Goal: Task Accomplishment & Management: Use online tool/utility

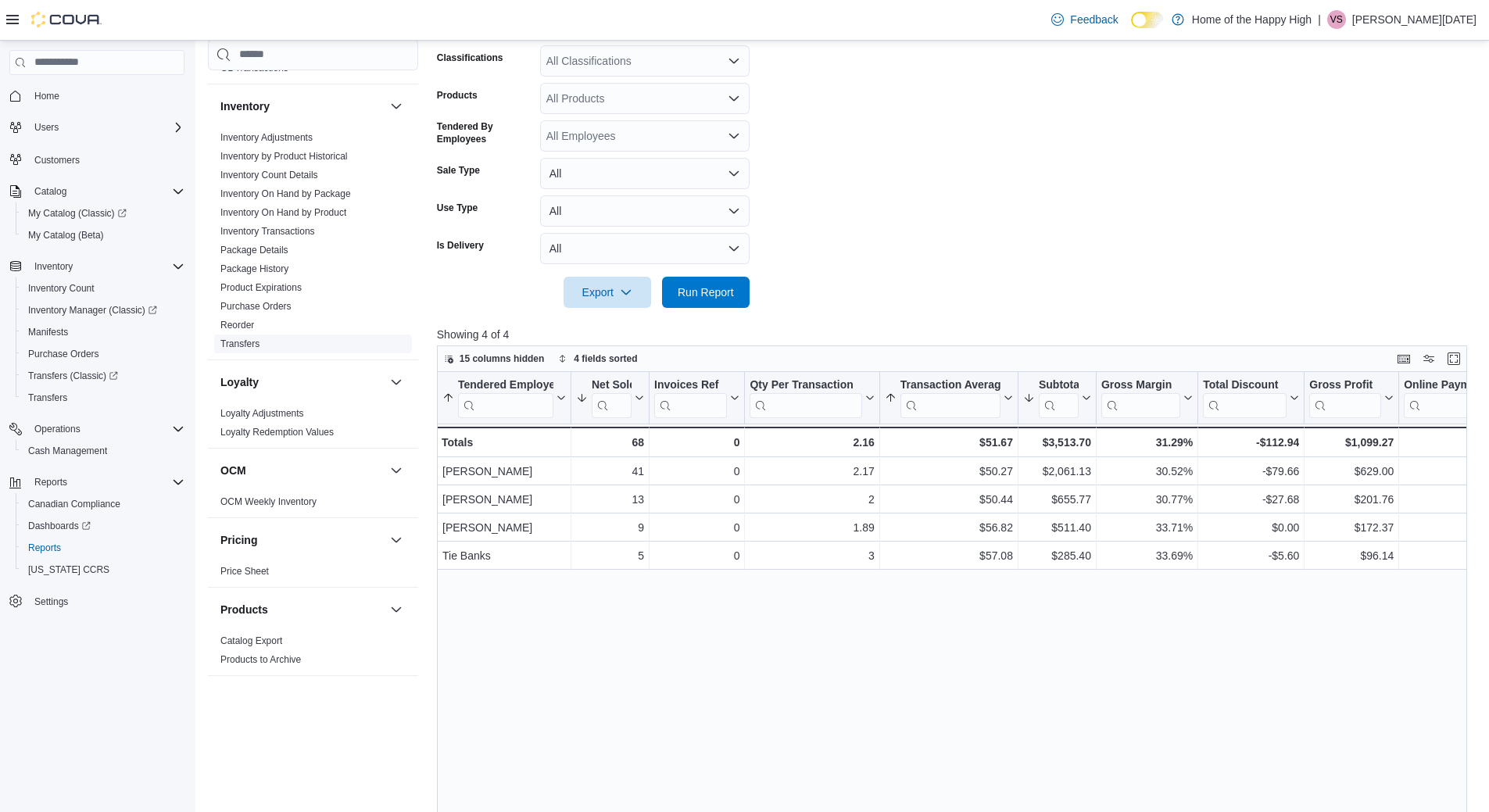
scroll to position [276, 0]
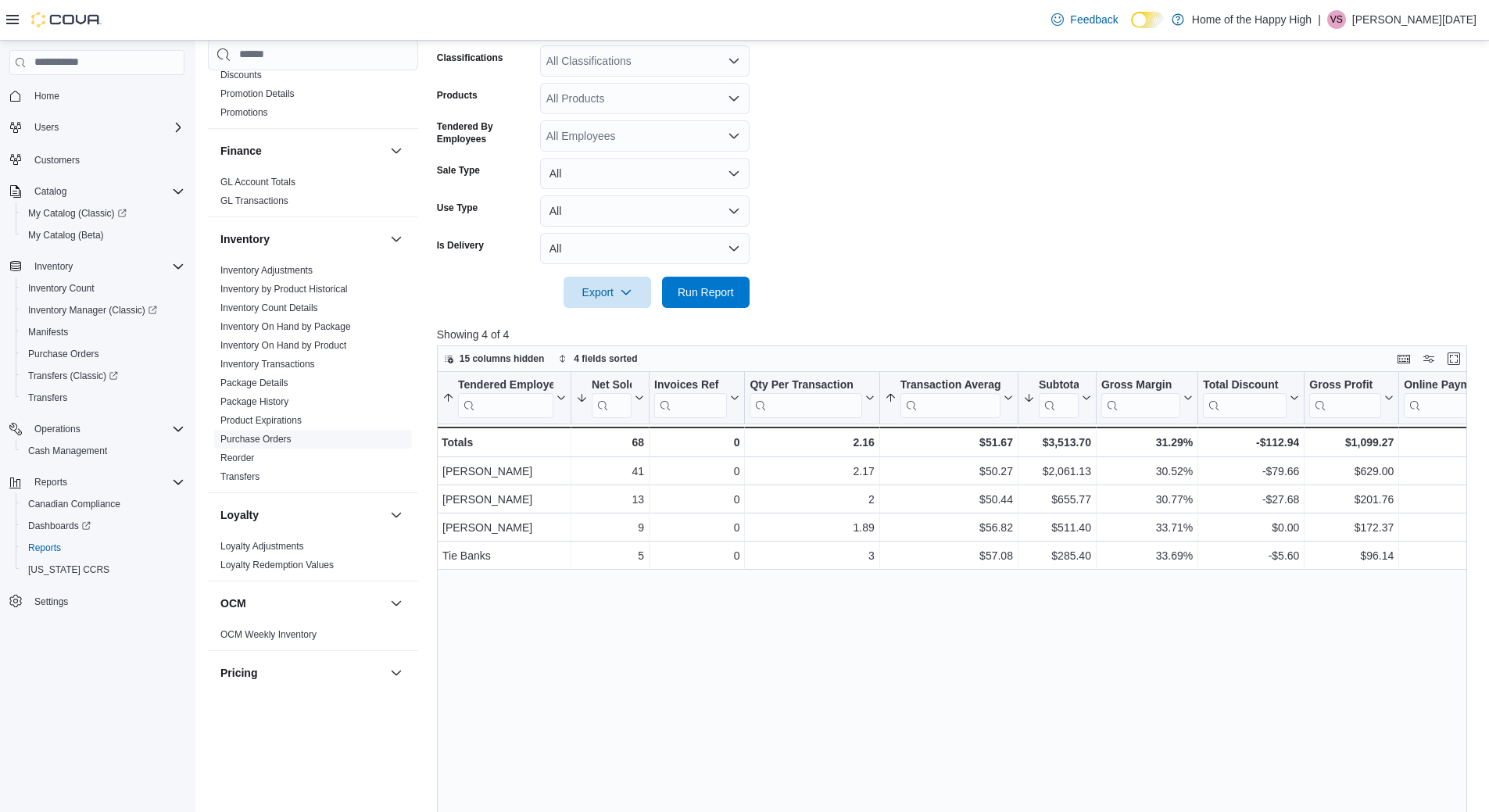
click at [268, 437] on link "Purchase Orders" at bounding box center [256, 438] width 71 height 11
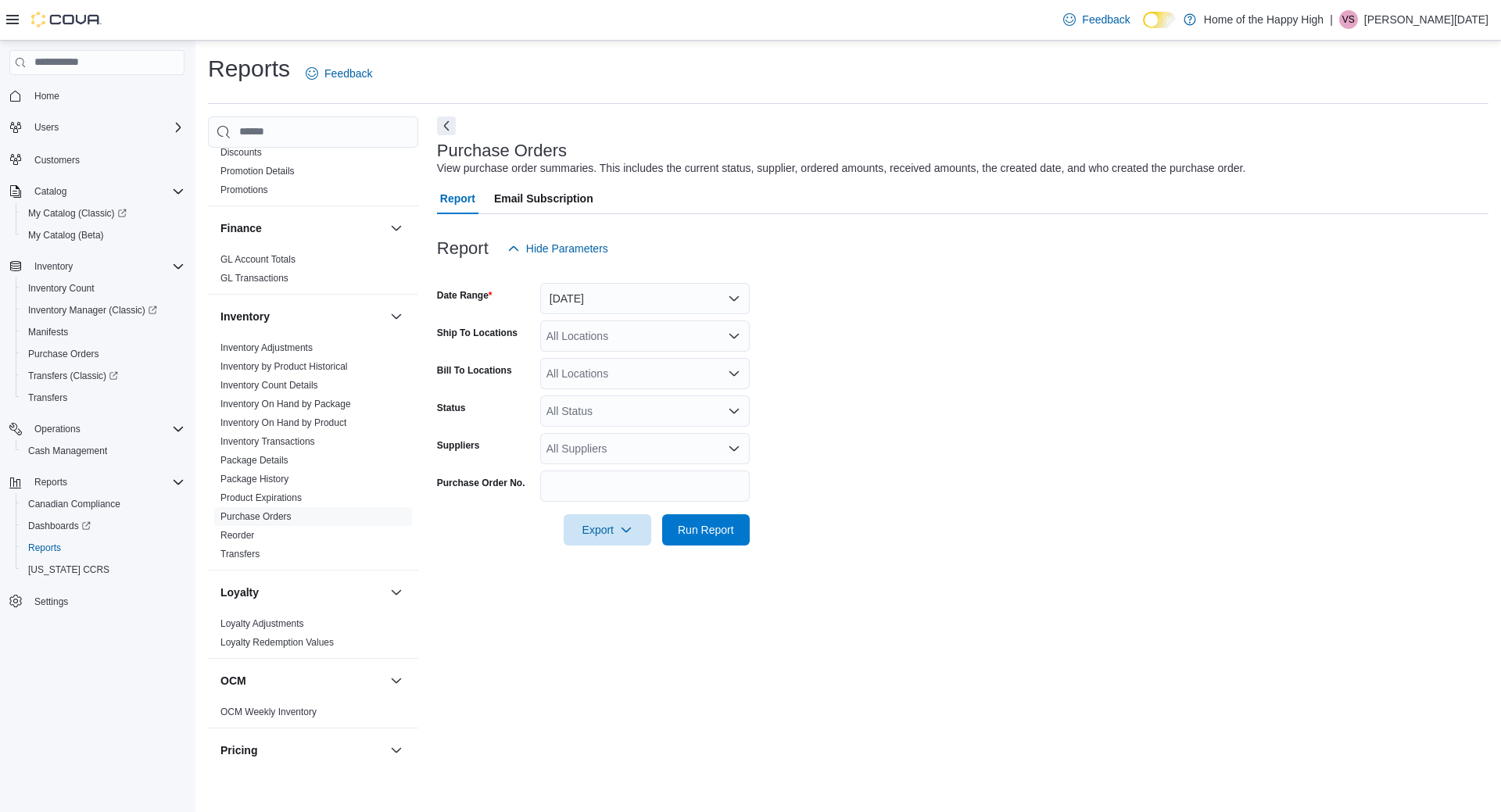
click at [680, 280] on div at bounding box center [962, 273] width 1051 height 19
click at [648, 297] on button "[DATE]" at bounding box center [644, 299] width 210 height 31
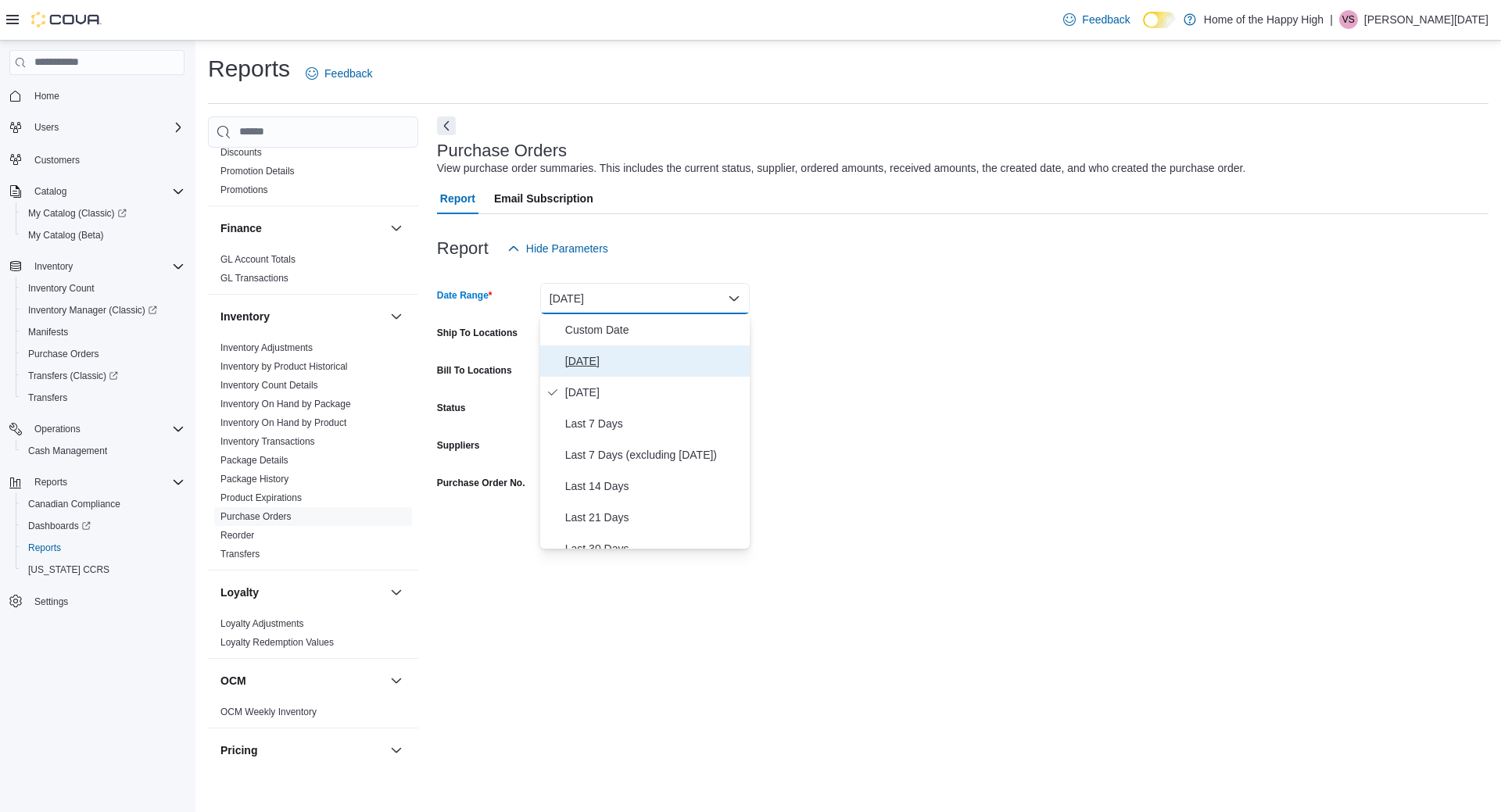
click at [638, 345] on button "[DATE]" at bounding box center [644, 361] width 210 height 31
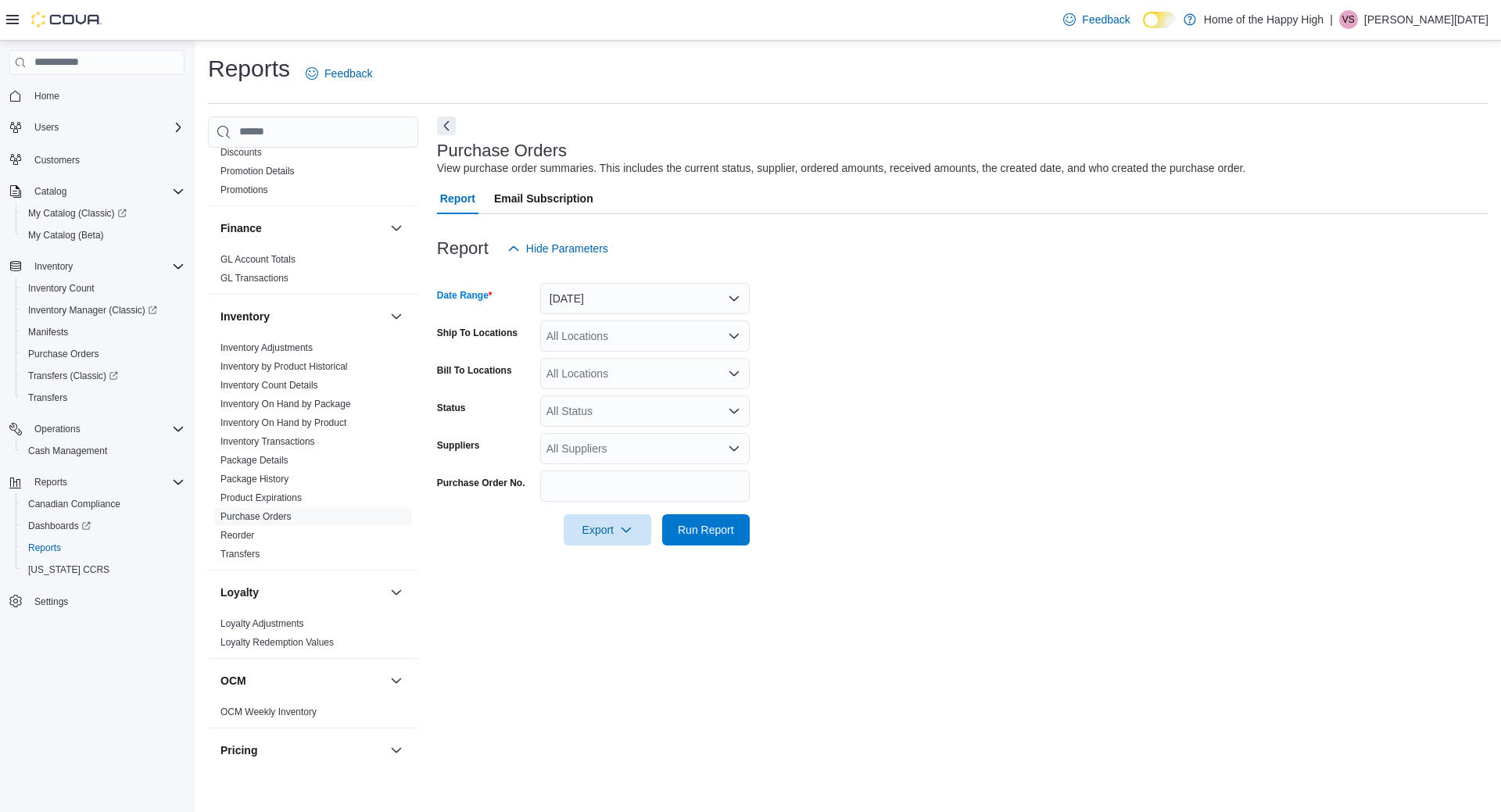
click at [638, 345] on div "All Locations" at bounding box center [644, 336] width 210 height 31
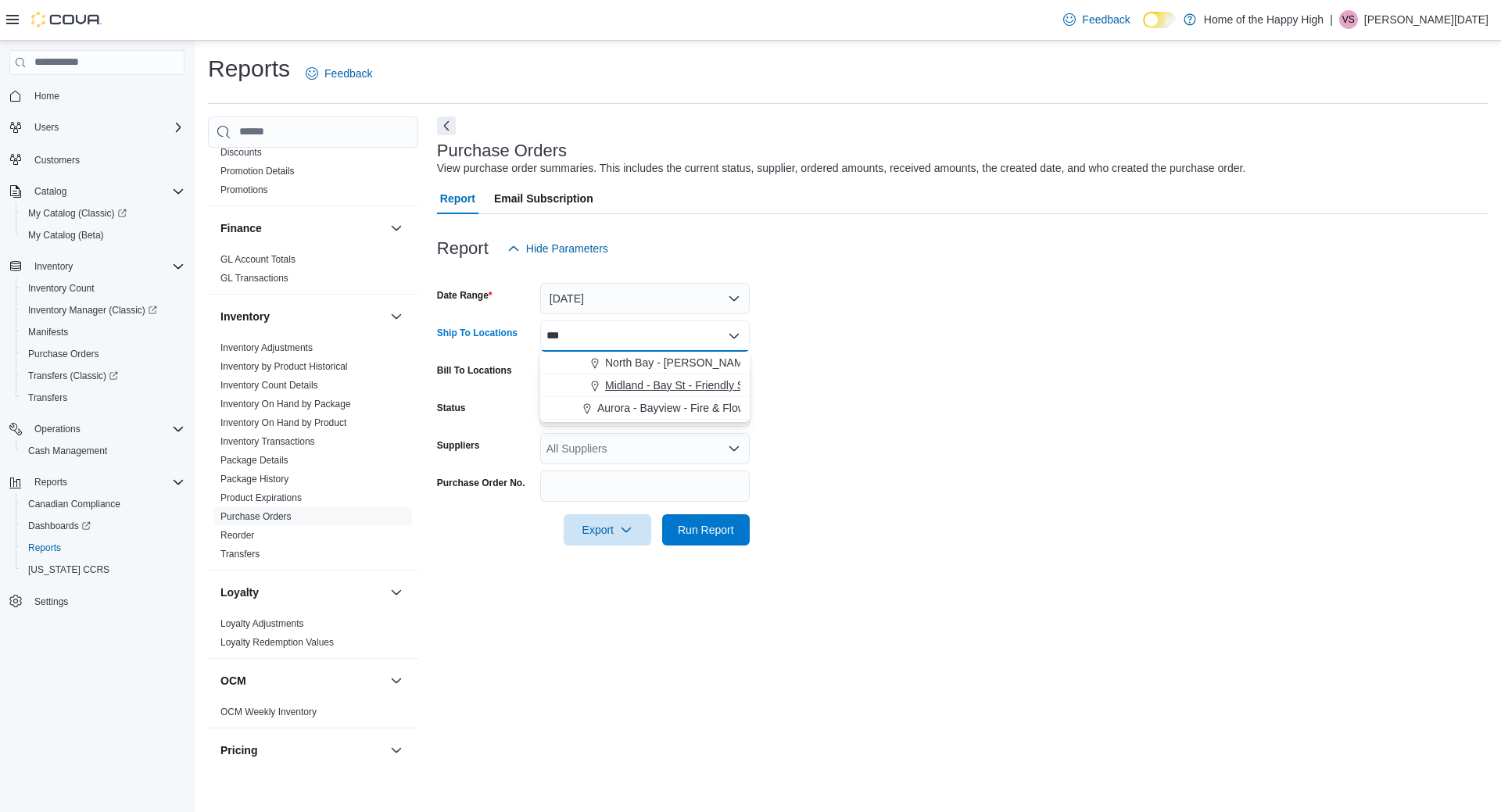
type input "***"
drag, startPoint x: 616, startPoint y: 390, endPoint x: 802, endPoint y: 378, distance: 186.4
click at [618, 389] on span "Midland - Bay St - Friendly Stranger" at bounding box center [691, 385] width 174 height 16
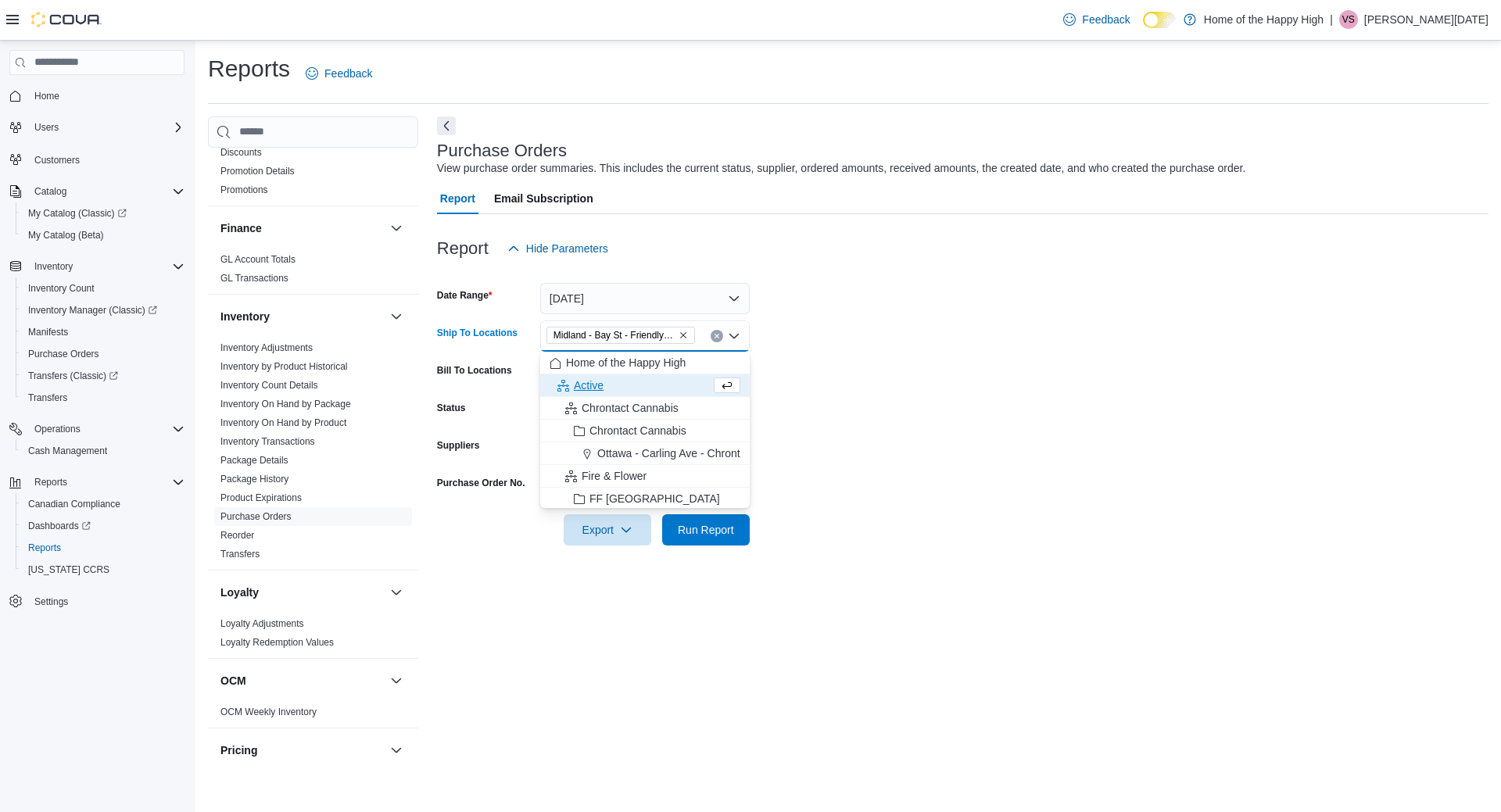
click at [929, 406] on form "Date Range Today Ship To Locations Midland - Bay St - Friendly Stranger Combo b…" at bounding box center [962, 405] width 1051 height 281
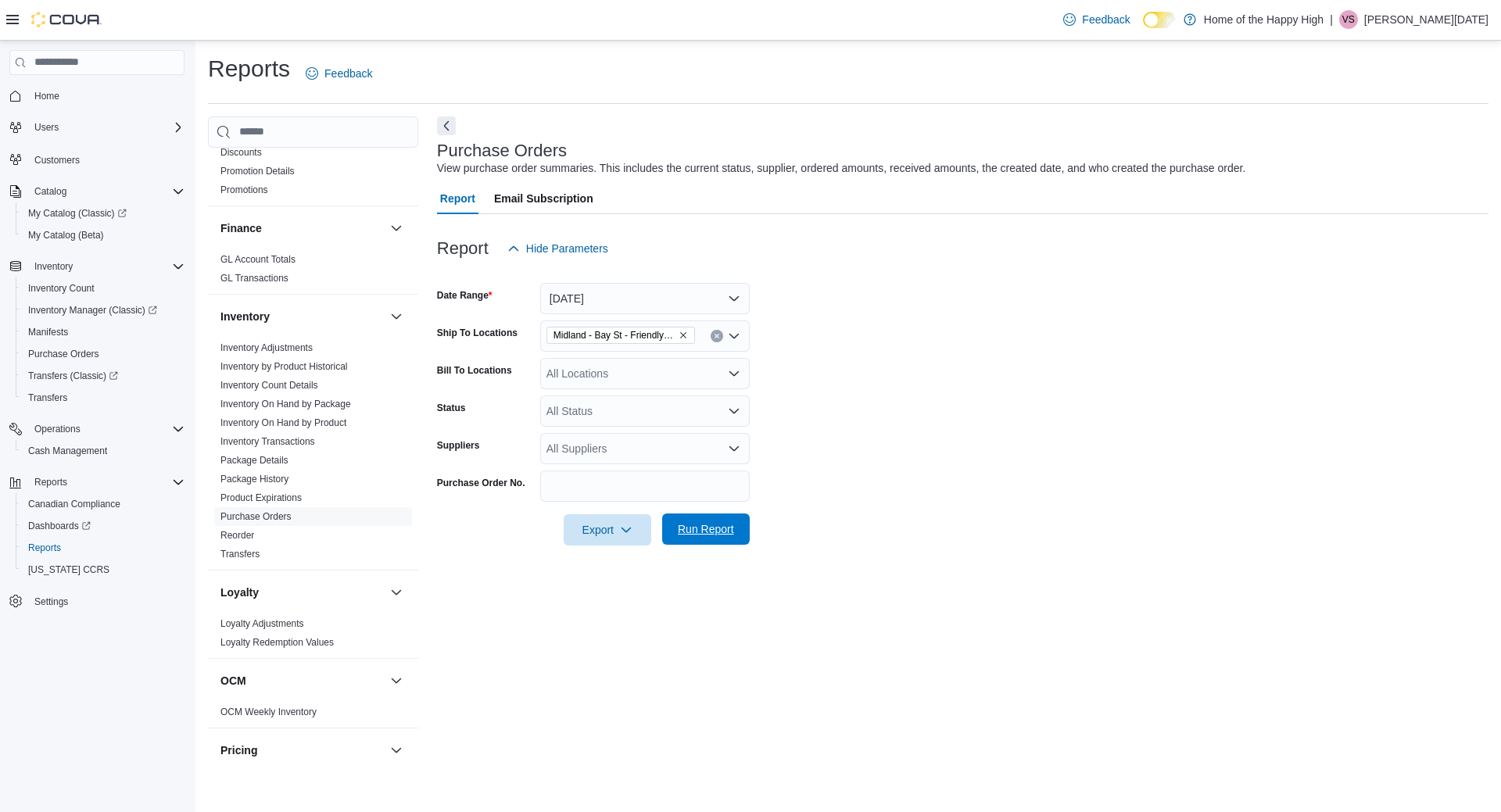
click at [746, 537] on button "Run Report" at bounding box center [705, 529] width 88 height 31
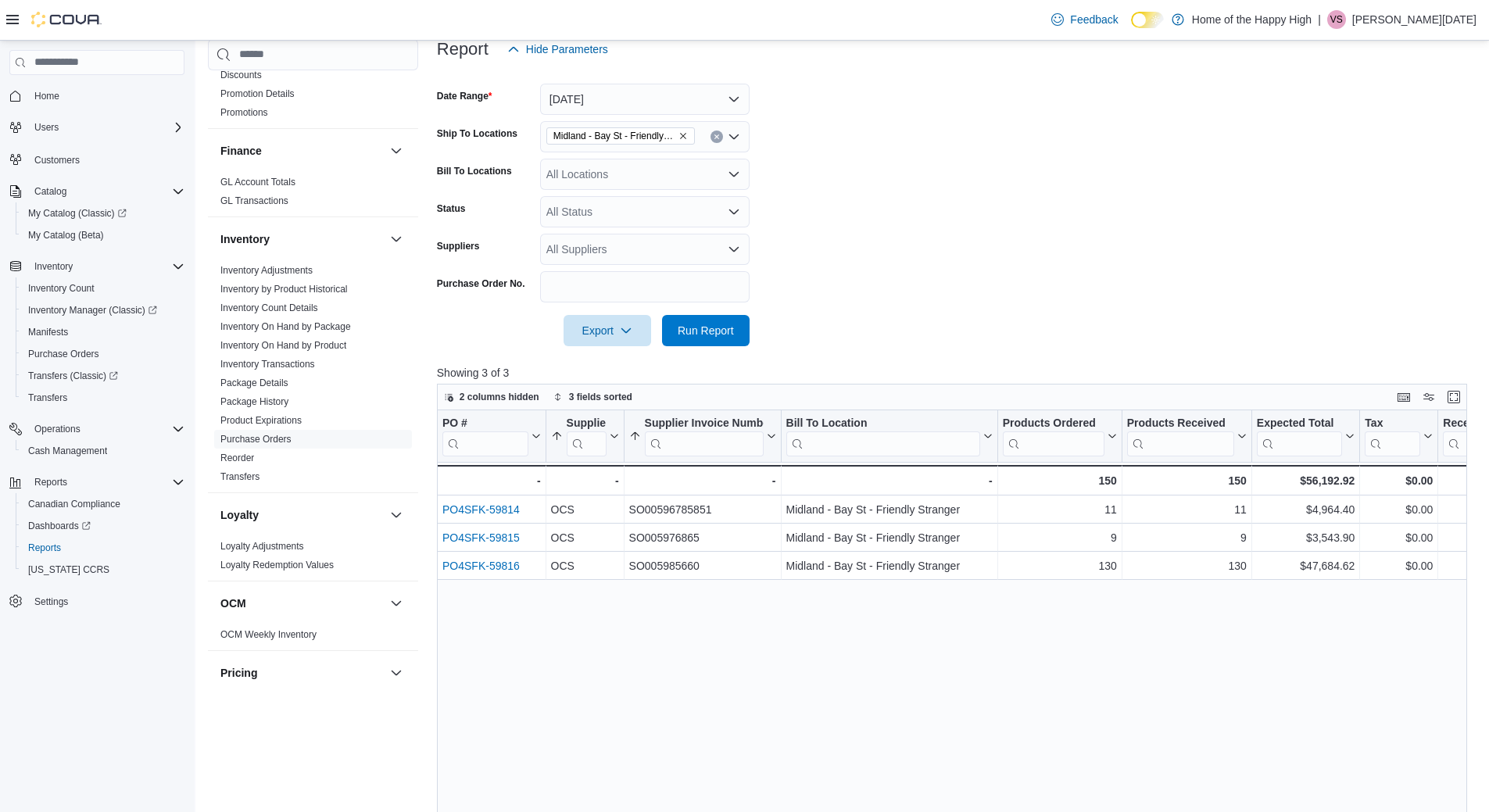
scroll to position [78, 0]
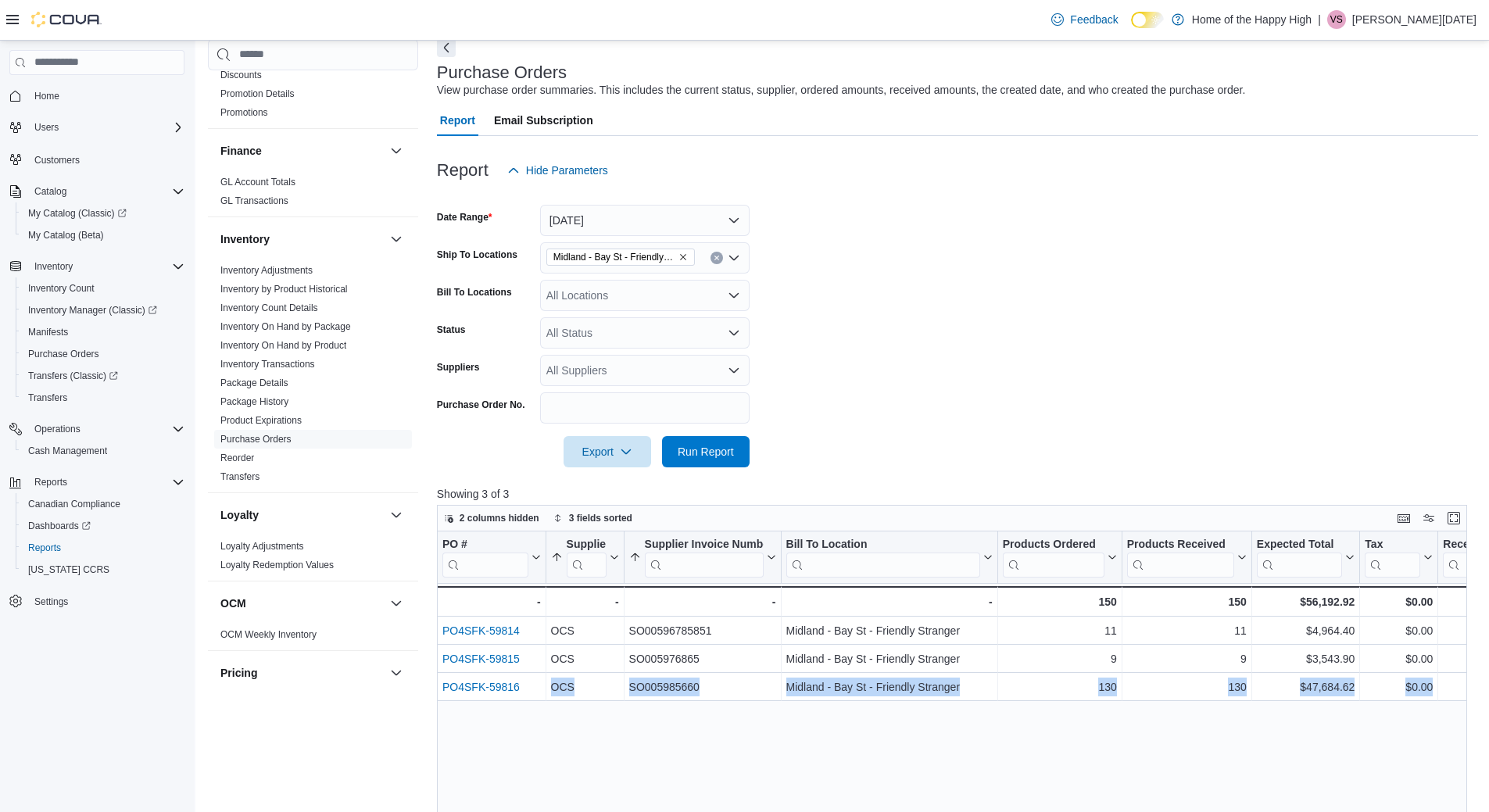
drag, startPoint x: 524, startPoint y: 684, endPoint x: 436, endPoint y: 678, distance: 88.2
click at [436, 678] on div "Cash Management Cash Management Cash Out Details Compliance OCS Transaction Sub…" at bounding box center [843, 596] width 1271 height 1116
drag, startPoint x: 578, startPoint y: 743, endPoint x: 589, endPoint y: 728, distance: 18.6
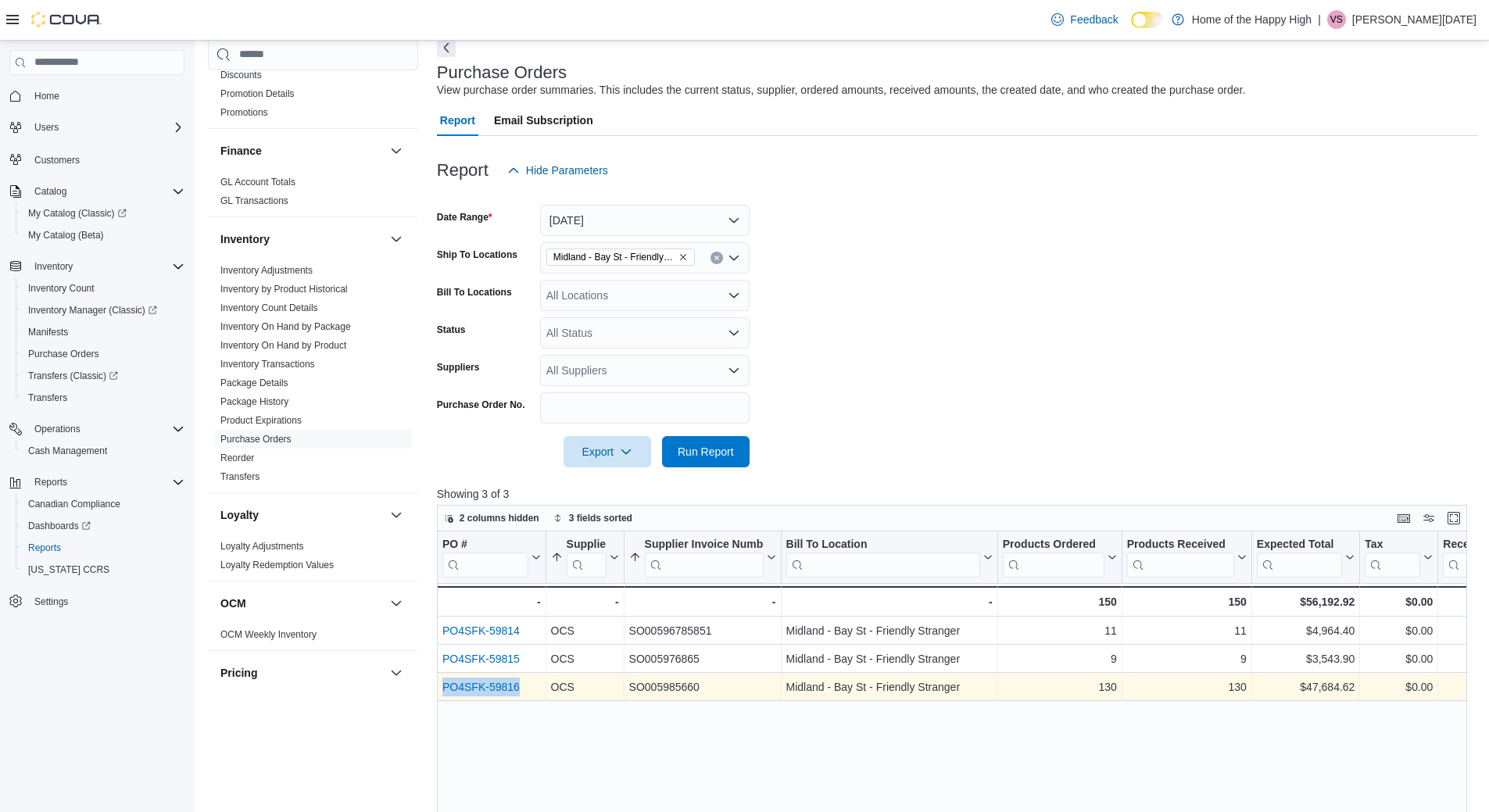
drag, startPoint x: 525, startPoint y: 691, endPoint x: 439, endPoint y: 694, distance: 86.1
click at [439, 694] on div "PO4SFK-59816 - PO # URL, column 1, row 3" at bounding box center [491, 686] width 109 height 29
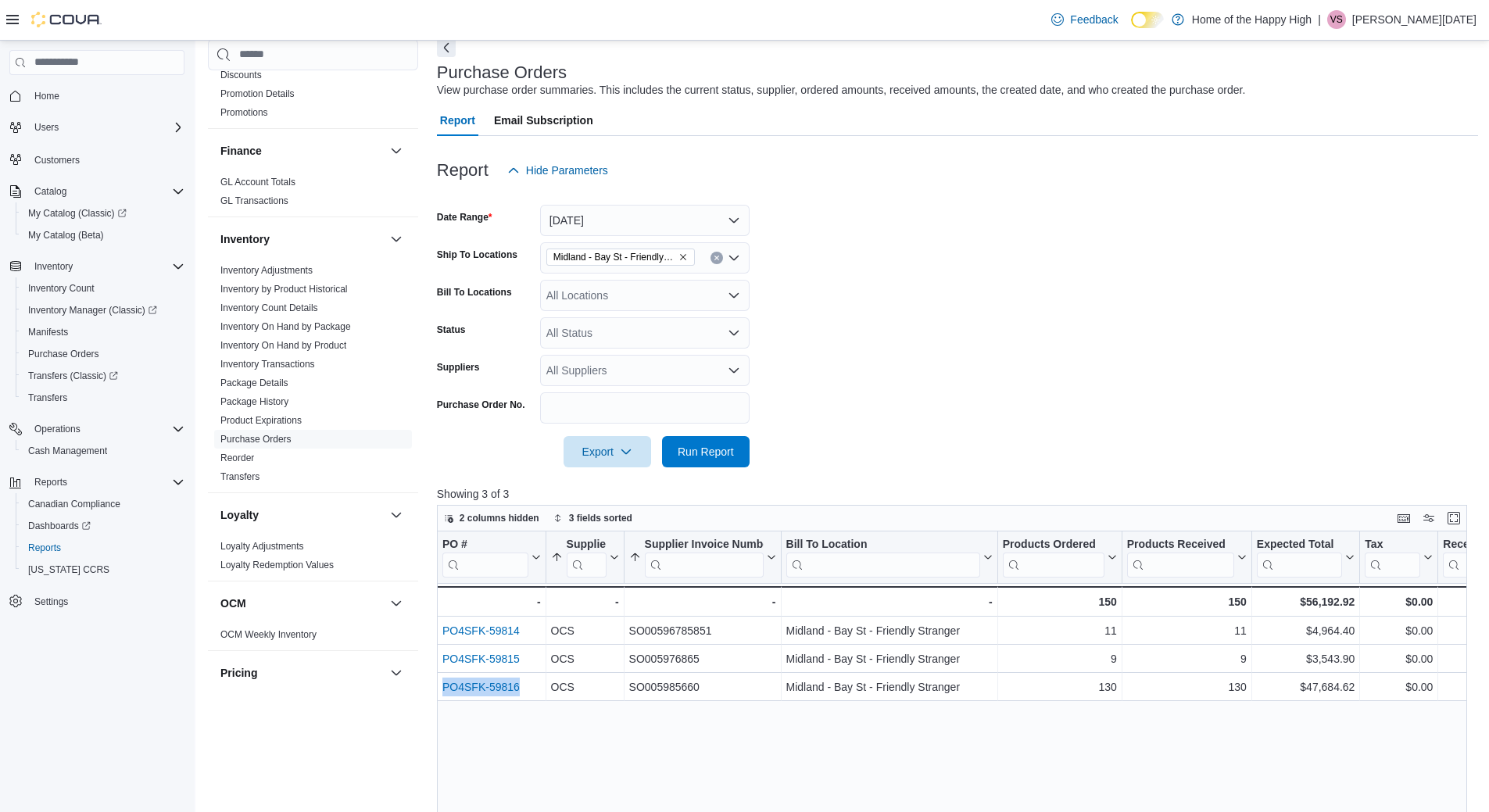
copy link "PO4SFK-59816"
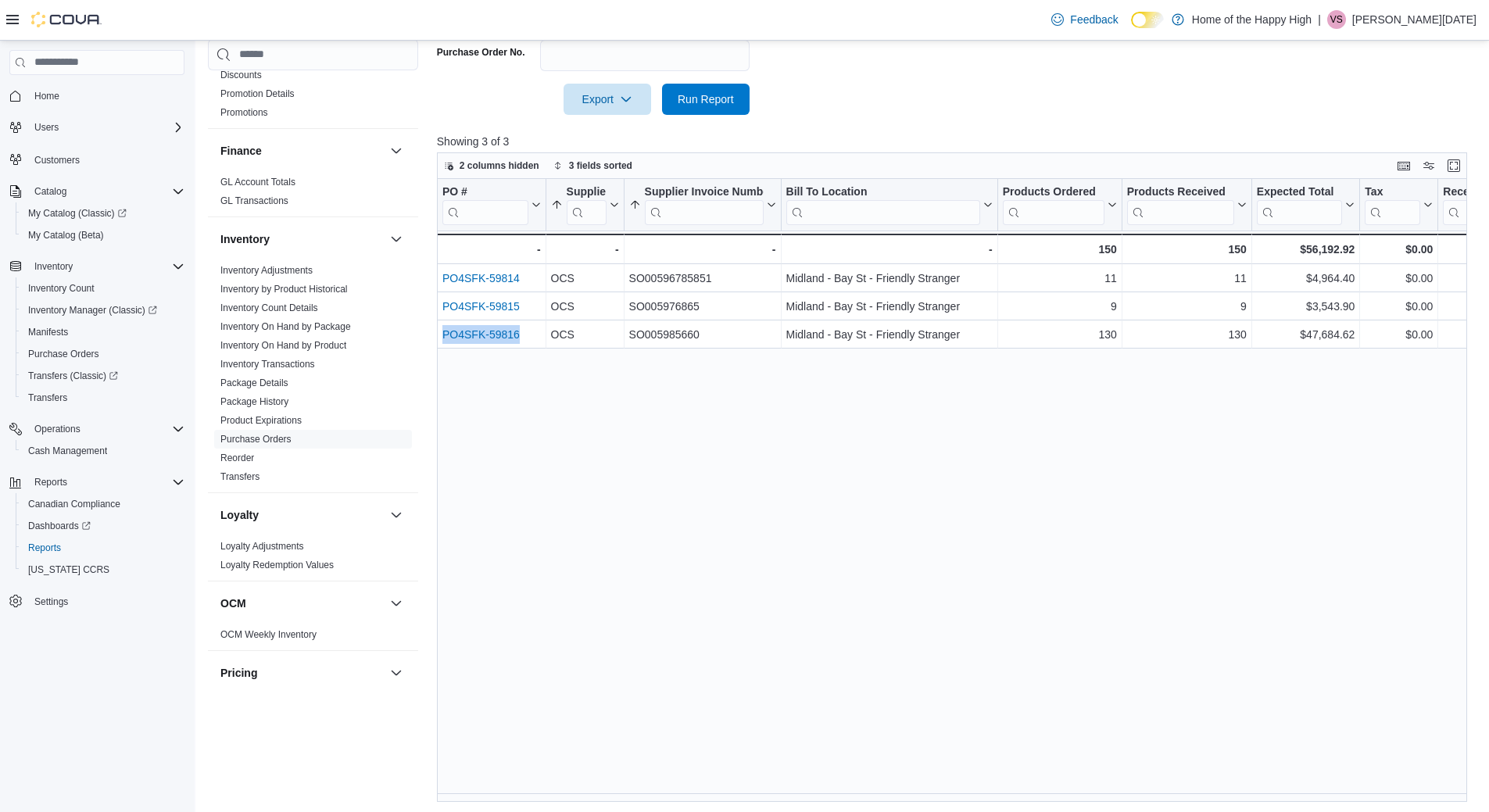
scroll to position [433, 0]
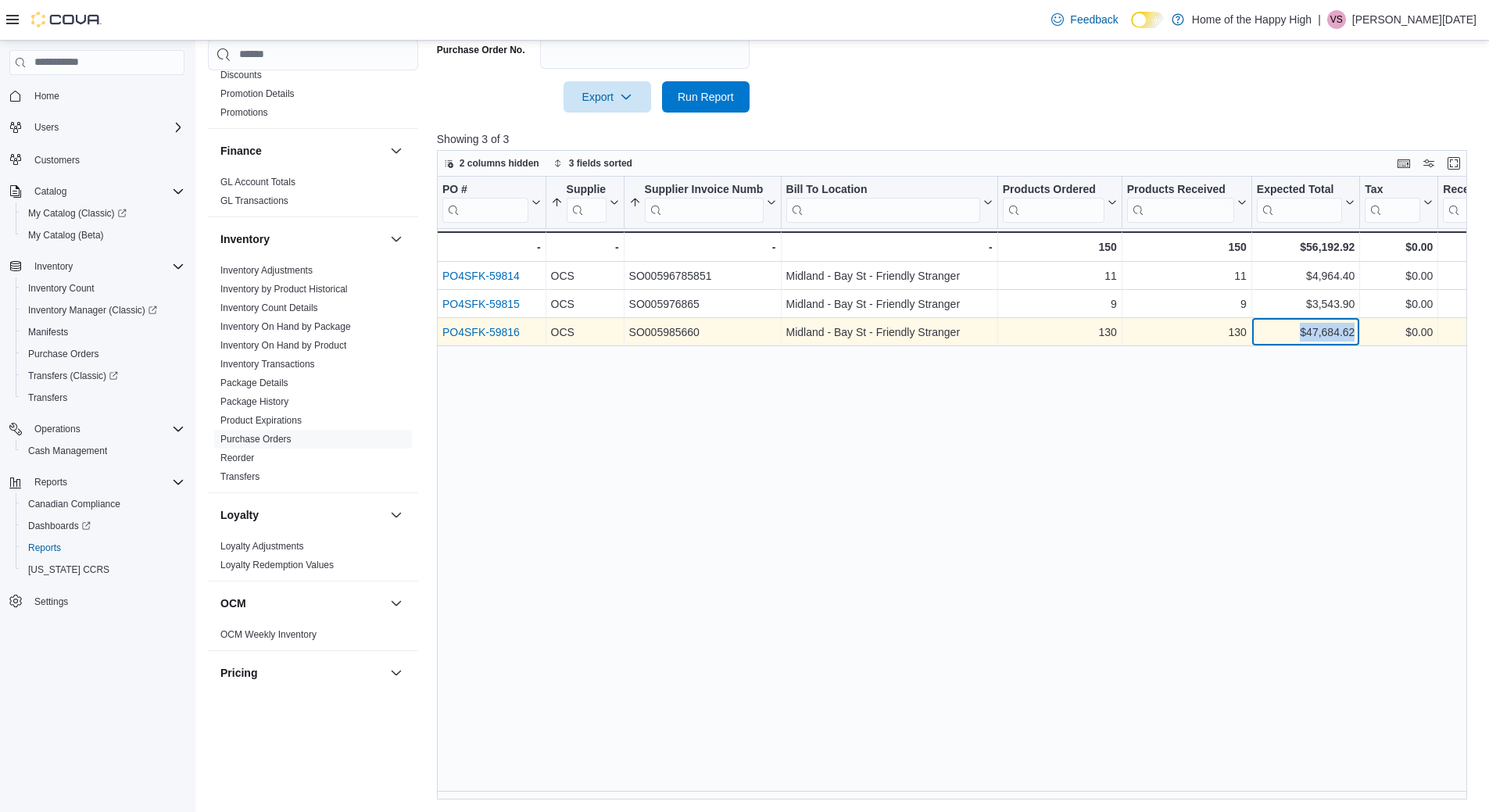
drag, startPoint x: 1297, startPoint y: 329, endPoint x: 1357, endPoint y: 325, distance: 60.1
click at [1357, 325] on div "$47,684.62 - Expected Total, column 7, row 3" at bounding box center [1307, 332] width 108 height 29
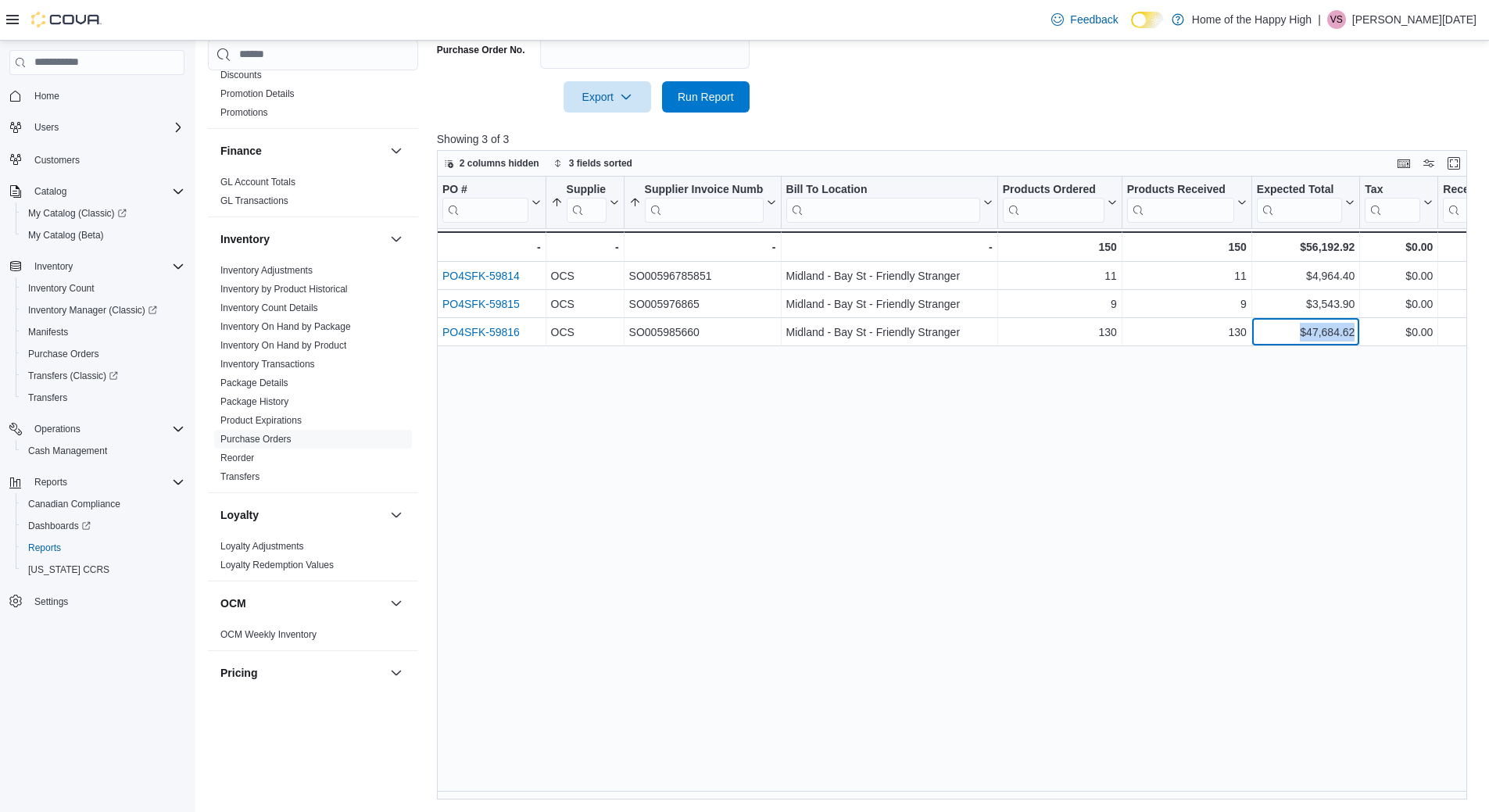
copy div "$47,684.62"
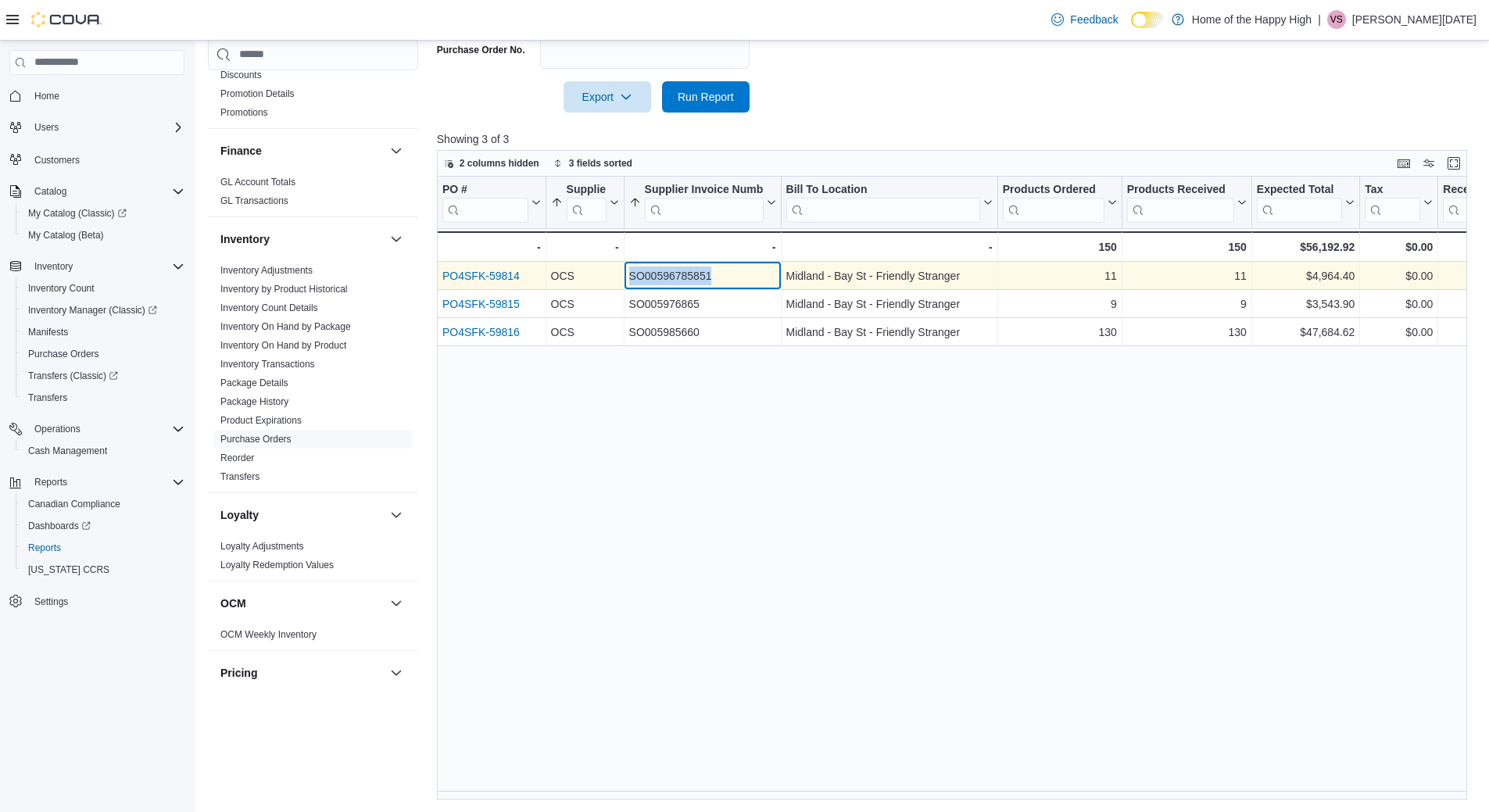
drag, startPoint x: 730, startPoint y: 274, endPoint x: 631, endPoint y: 274, distance: 99.0
click at [631, 274] on div "SO00596785851" at bounding box center [701, 275] width 147 height 19
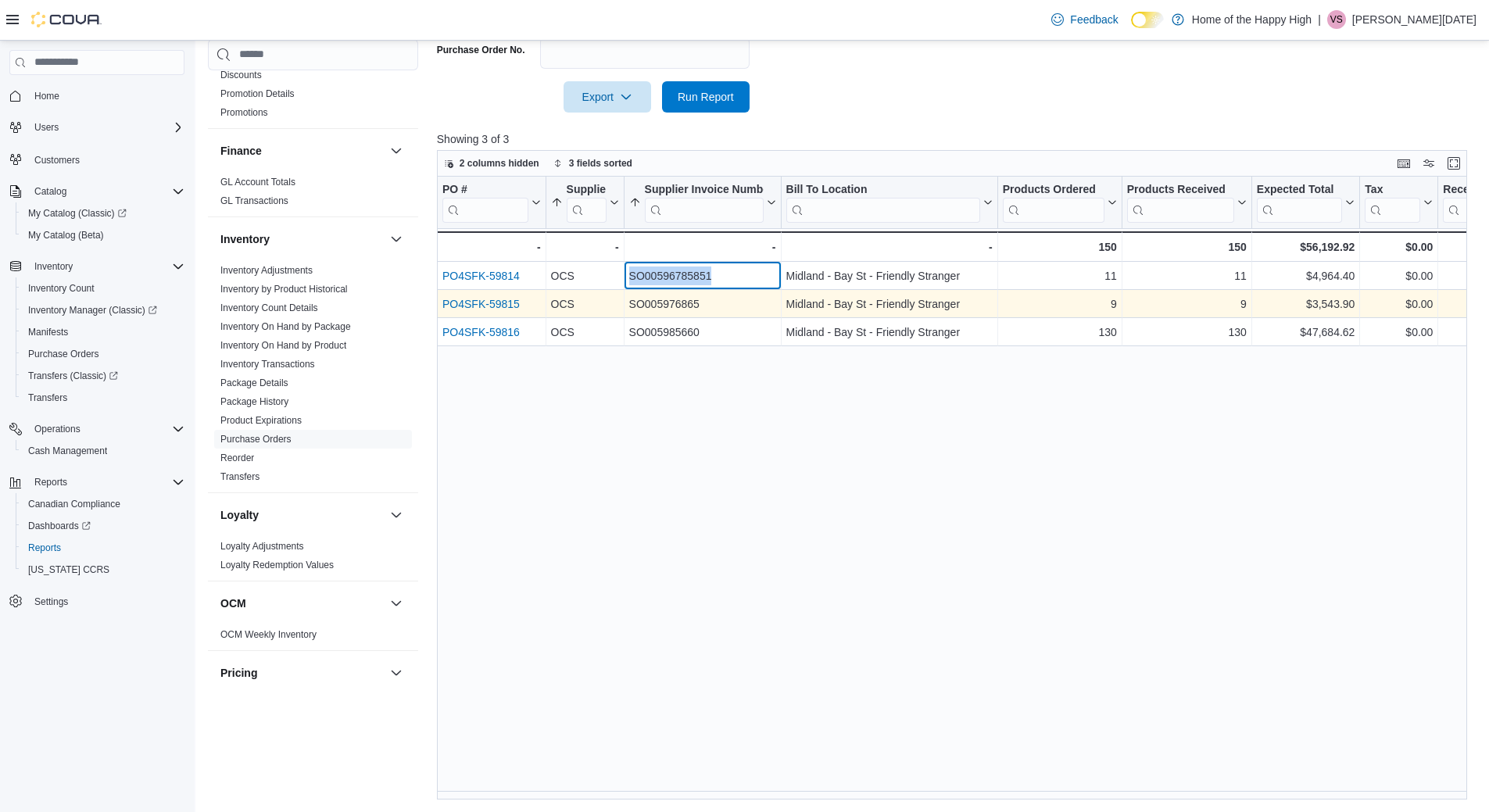
copy div "SO00596785851"
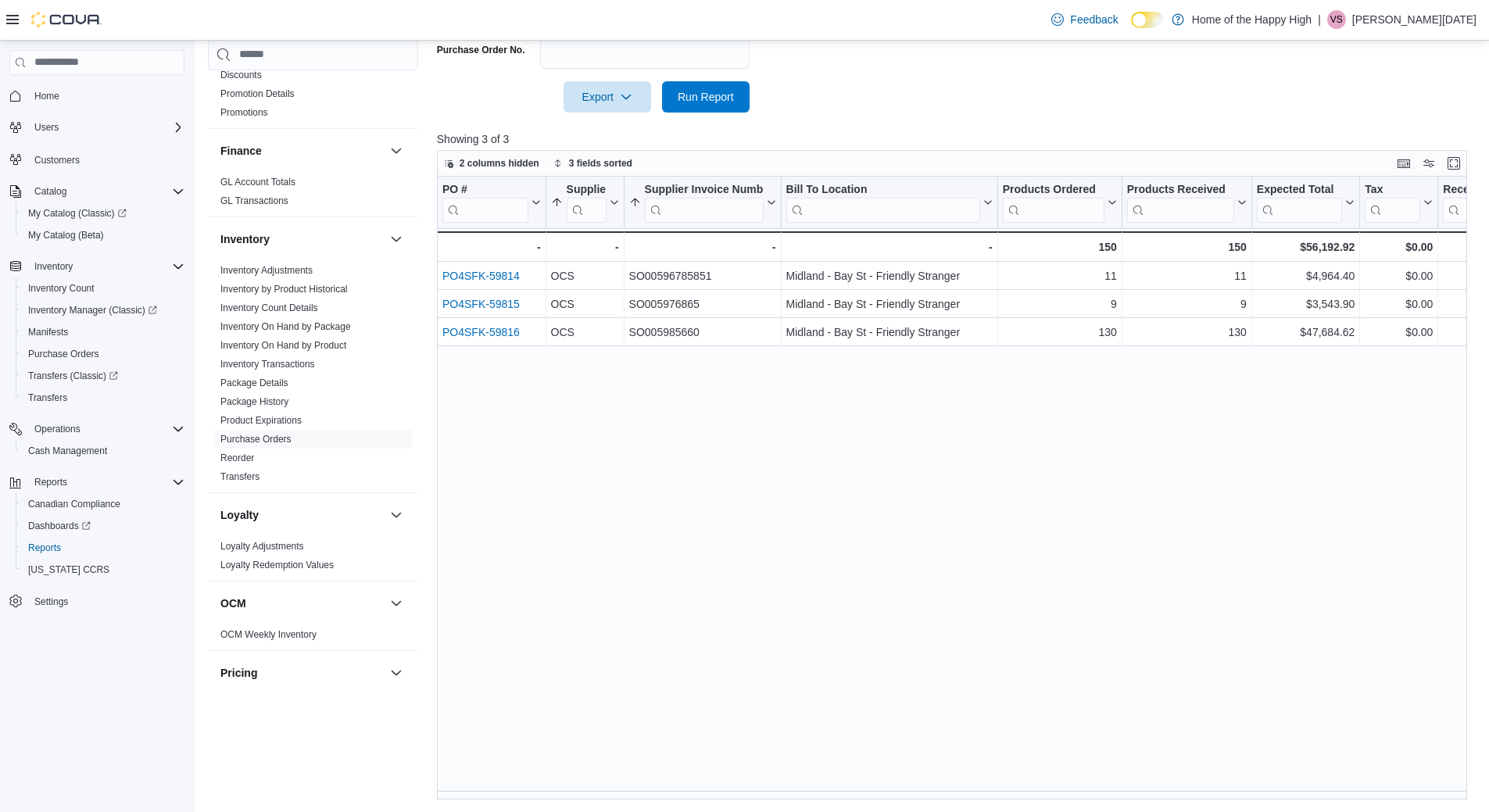
drag, startPoint x: 672, startPoint y: 532, endPoint x: 418, endPoint y: 213, distance: 407.8
click at [670, 531] on div "PO # Click to view column header actions Supplier Sorted by Status, ascending ,…" at bounding box center [957, 489] width 1042 height 623
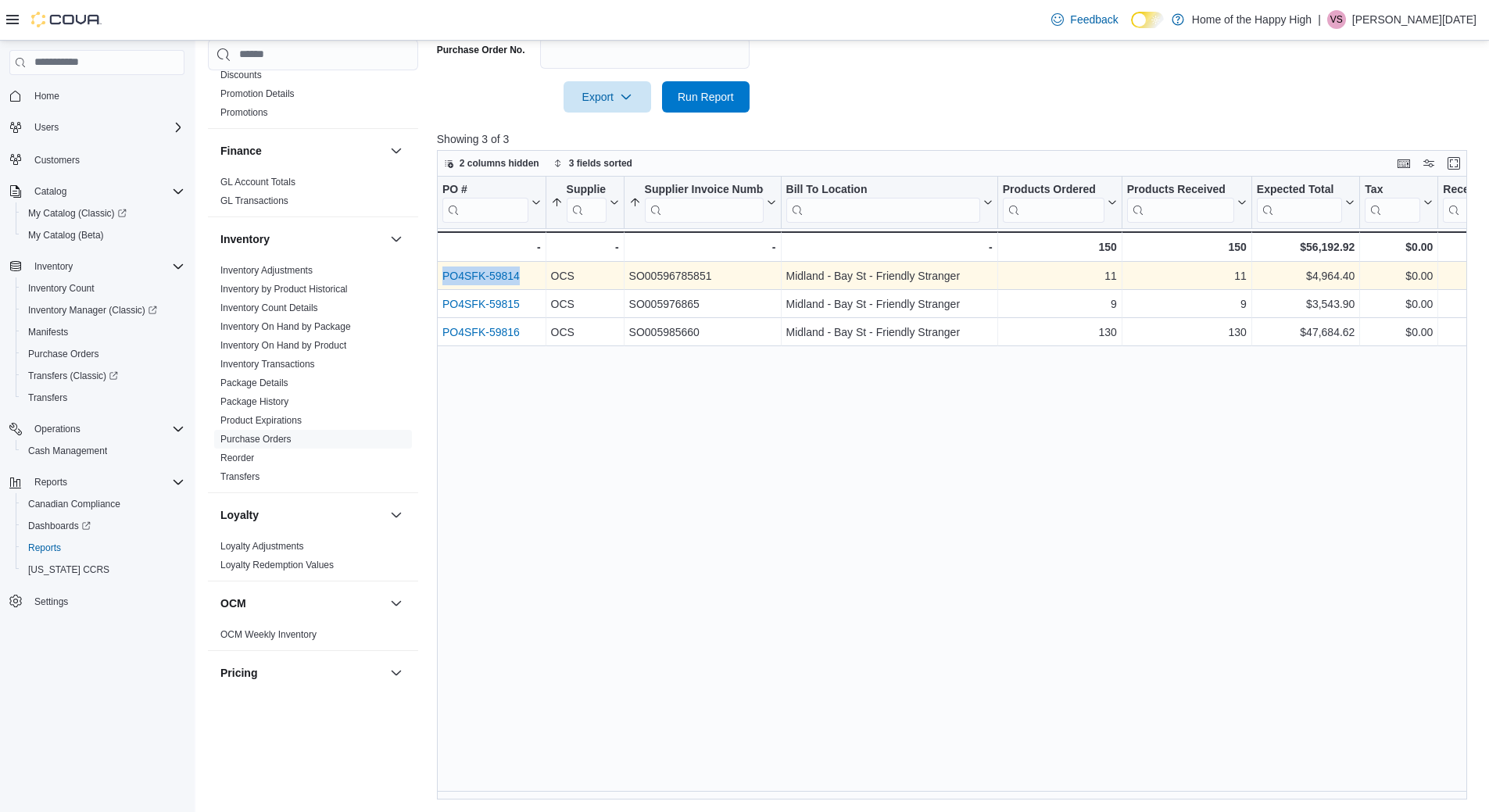
drag, startPoint x: 529, startPoint y: 272, endPoint x: 437, endPoint y: 268, distance: 92.1
click at [437, 268] on div "PO4SFK-59814 - PO # URL, column 1, row 1" at bounding box center [491, 275] width 109 height 29
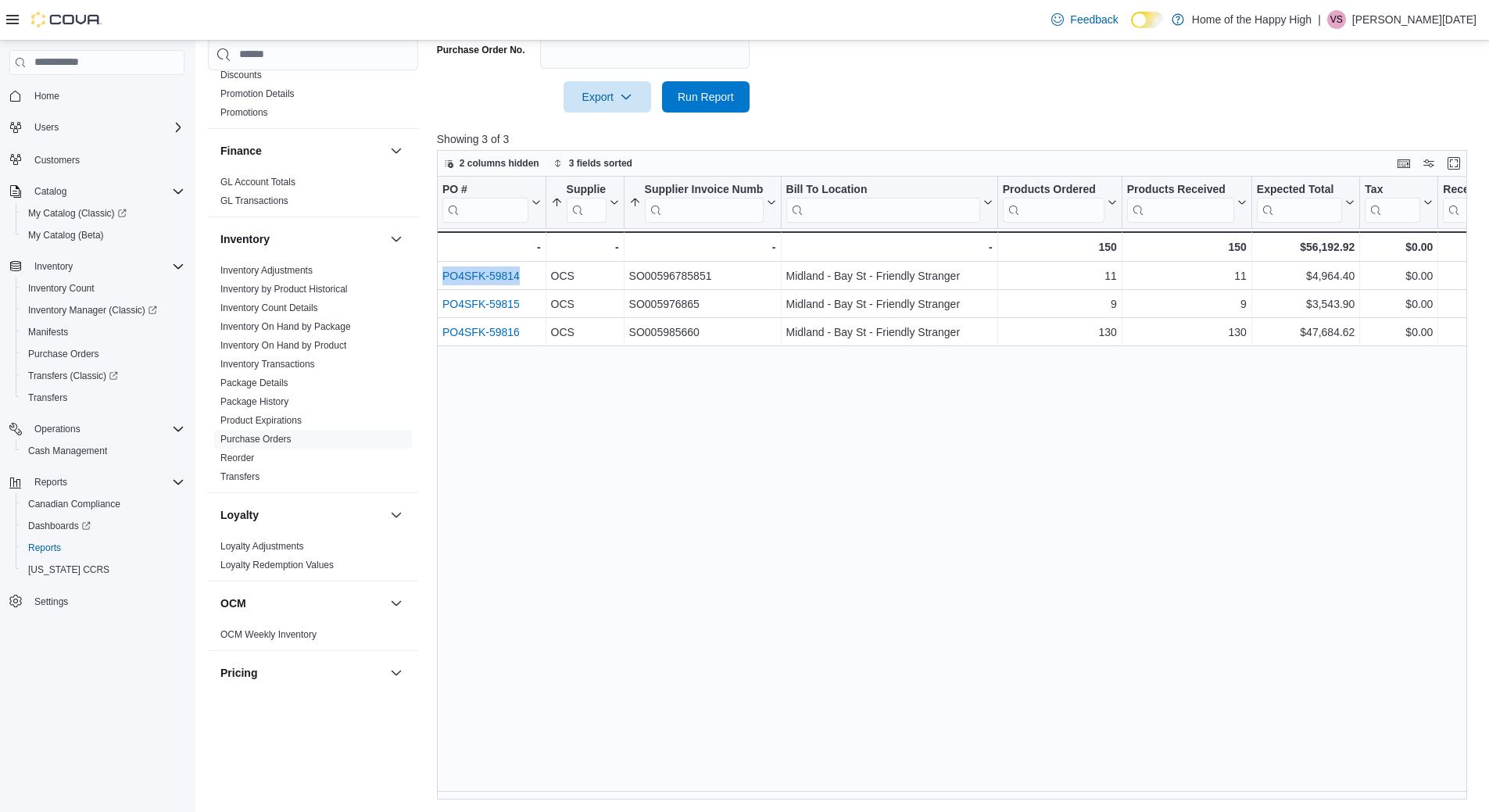
copy link "PO4SFK-59814"
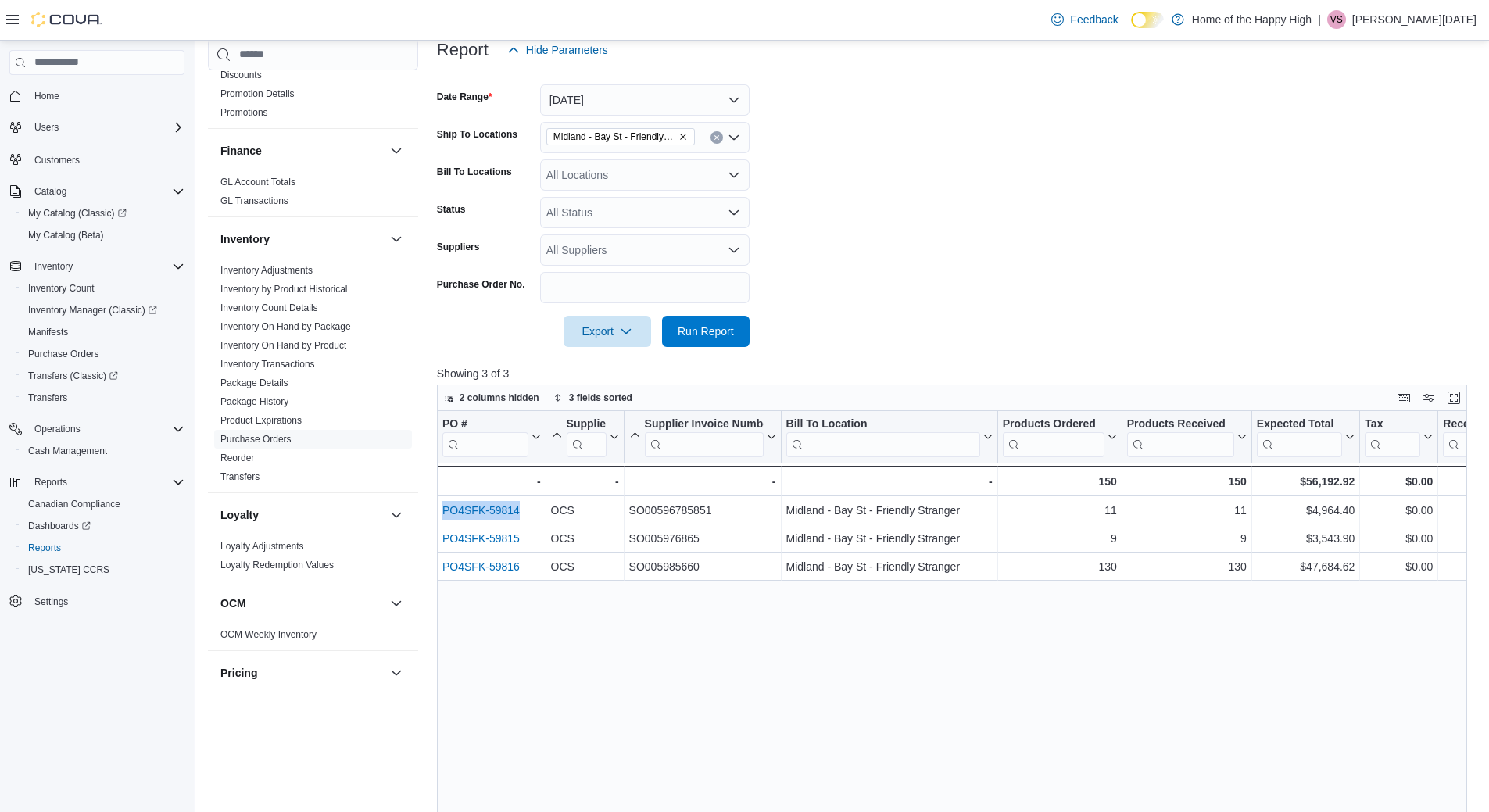
scroll to position [276, 0]
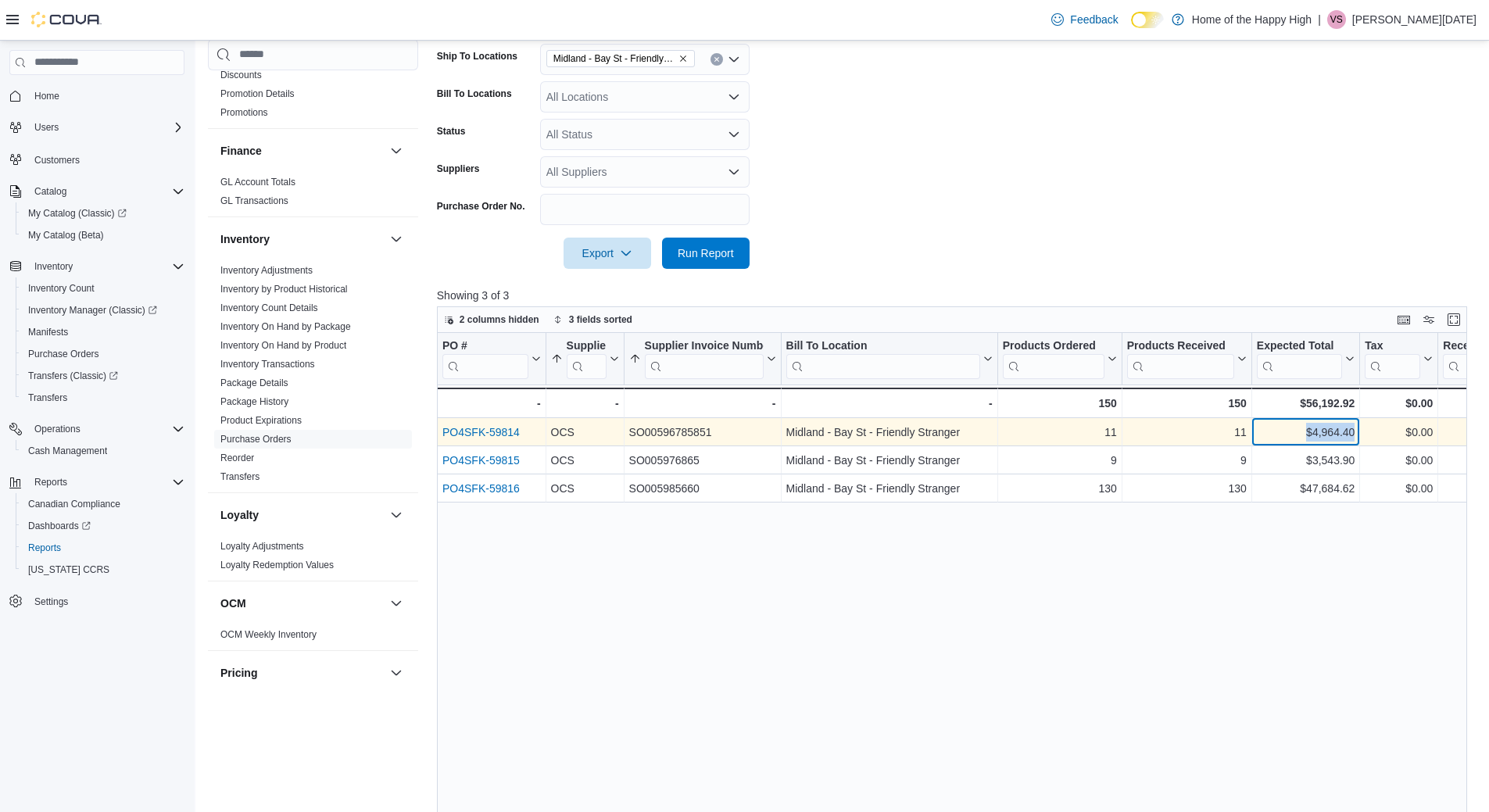
drag, startPoint x: 1294, startPoint y: 434, endPoint x: 1367, endPoint y: 436, distance: 73.0
click at [1367, 436] on div "PO4SFK-59814 - PO # URL, column 1, row 1 OCS - Supplier, column 2, row 1 SO0059…" at bounding box center [1153, 432] width 1432 height 29
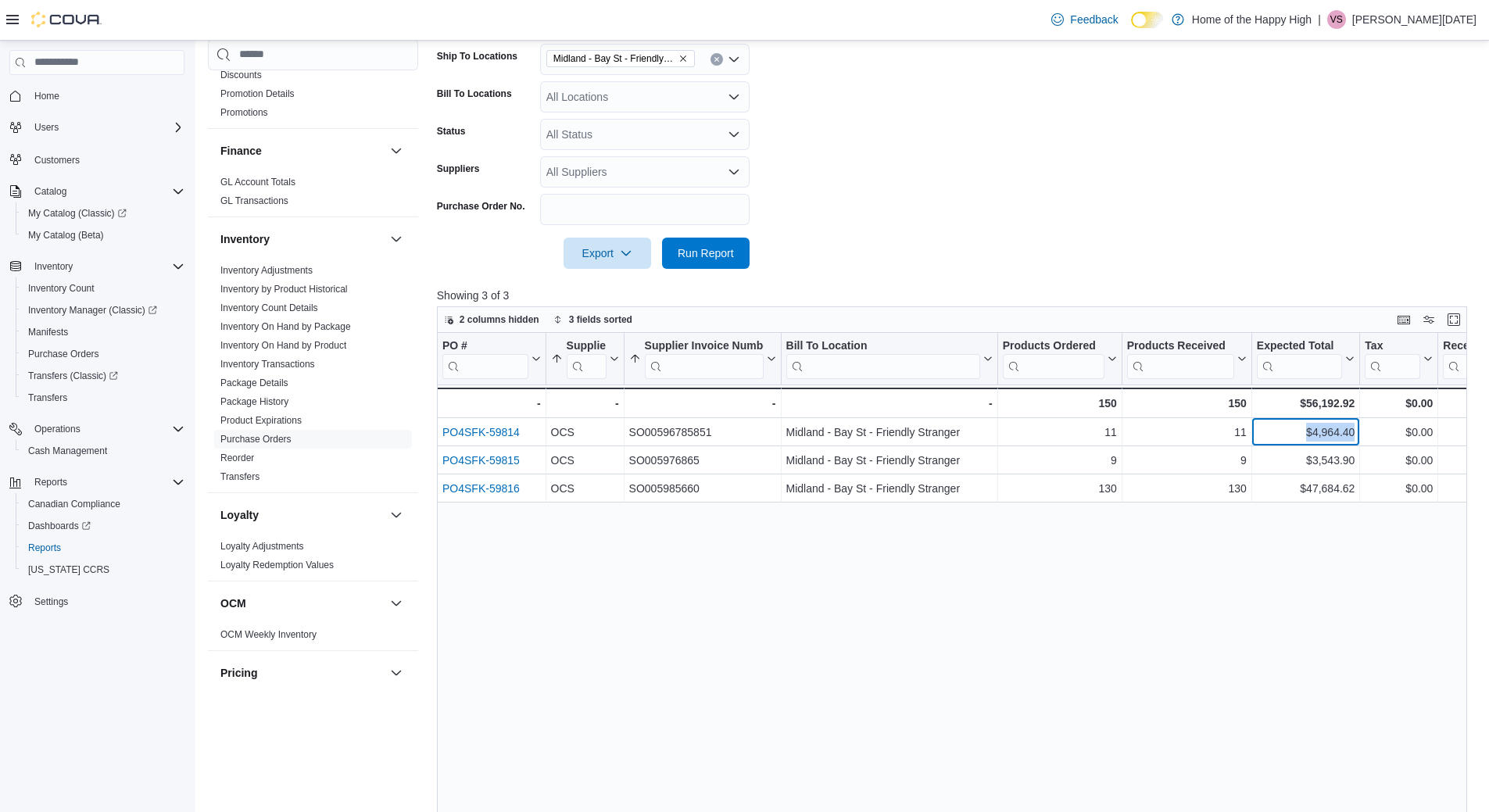
copy div "$4,964.40 - Expected Total, column 7, row 1"
drag, startPoint x: 1024, startPoint y: 120, endPoint x: 1248, endPoint y: 329, distance: 306.4
click at [1024, 120] on form "Date Range [DATE] Ship To Locations [GEOGRAPHIC_DATA] - [GEOGRAPHIC_DATA] - Fri…" at bounding box center [957, 128] width 1042 height 281
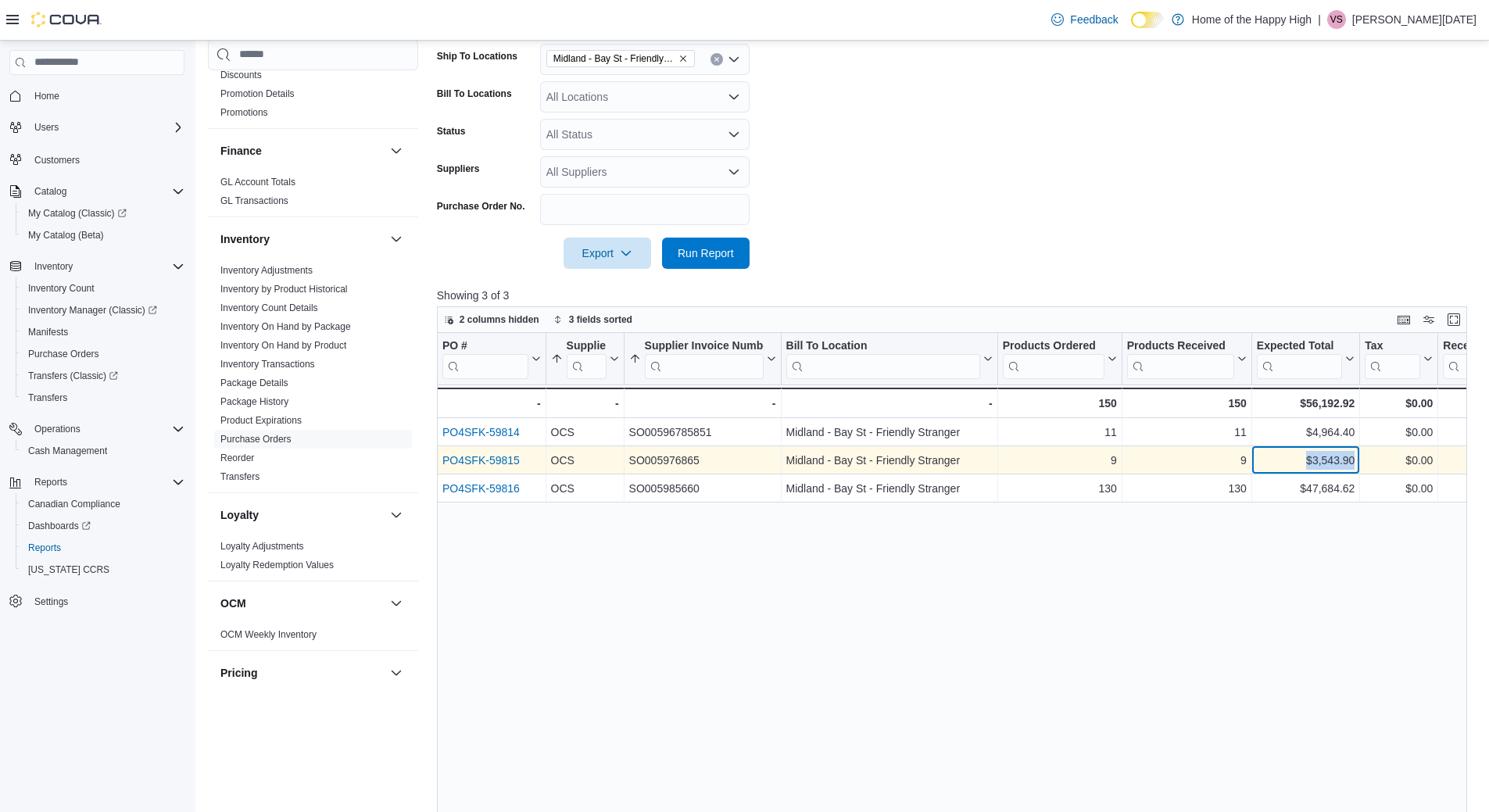
drag, startPoint x: 1306, startPoint y: 461, endPoint x: 1366, endPoint y: 459, distance: 60.0
click at [1366, 459] on div "PO4SFK-59815 - PO # URL, column 1, row 2 OCS - Supplier, column 2, row 2 SO0059…" at bounding box center [1153, 460] width 1432 height 29
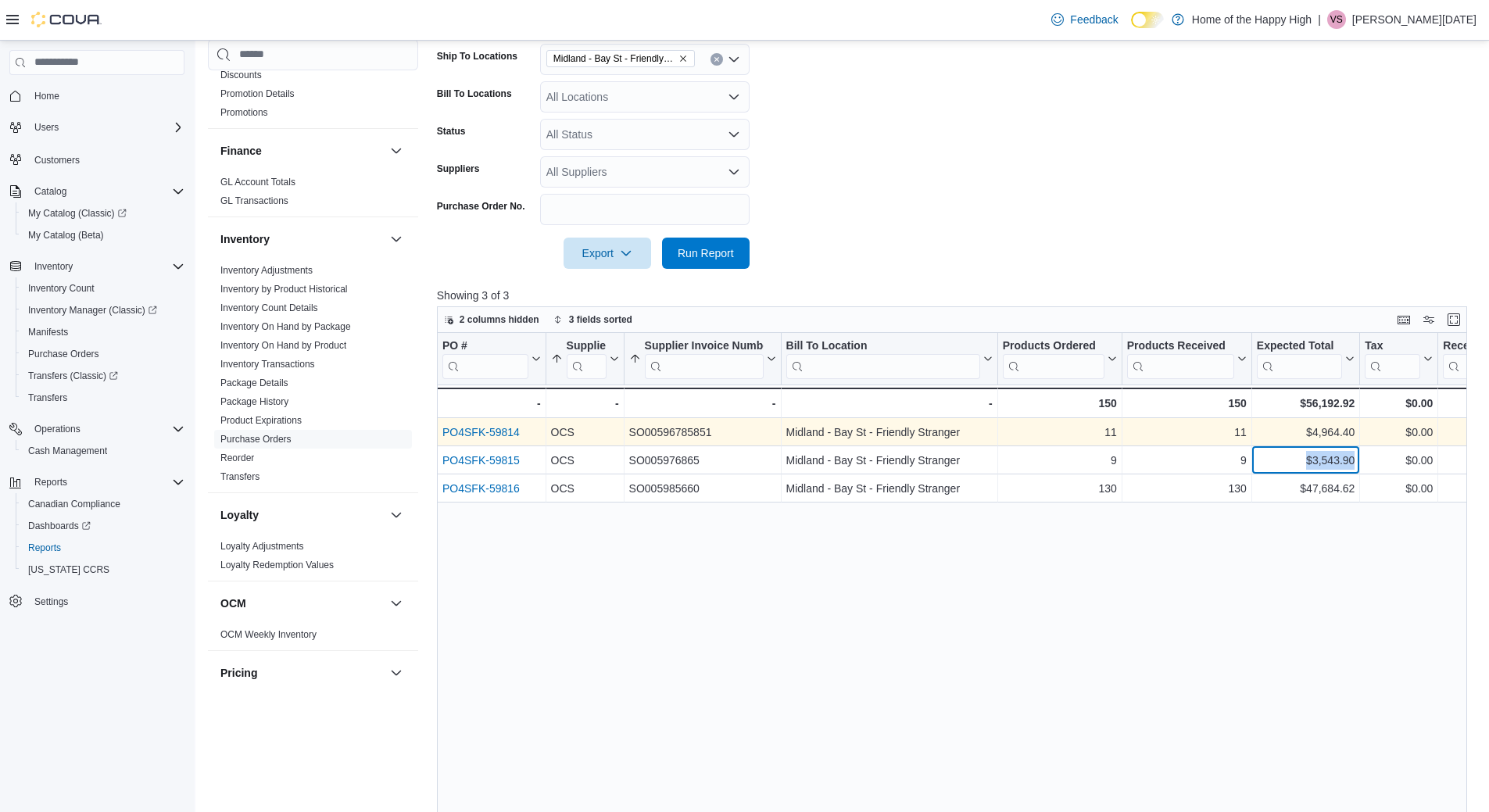
copy div "$3,543.90 - Expected Total, column 7, row 2"
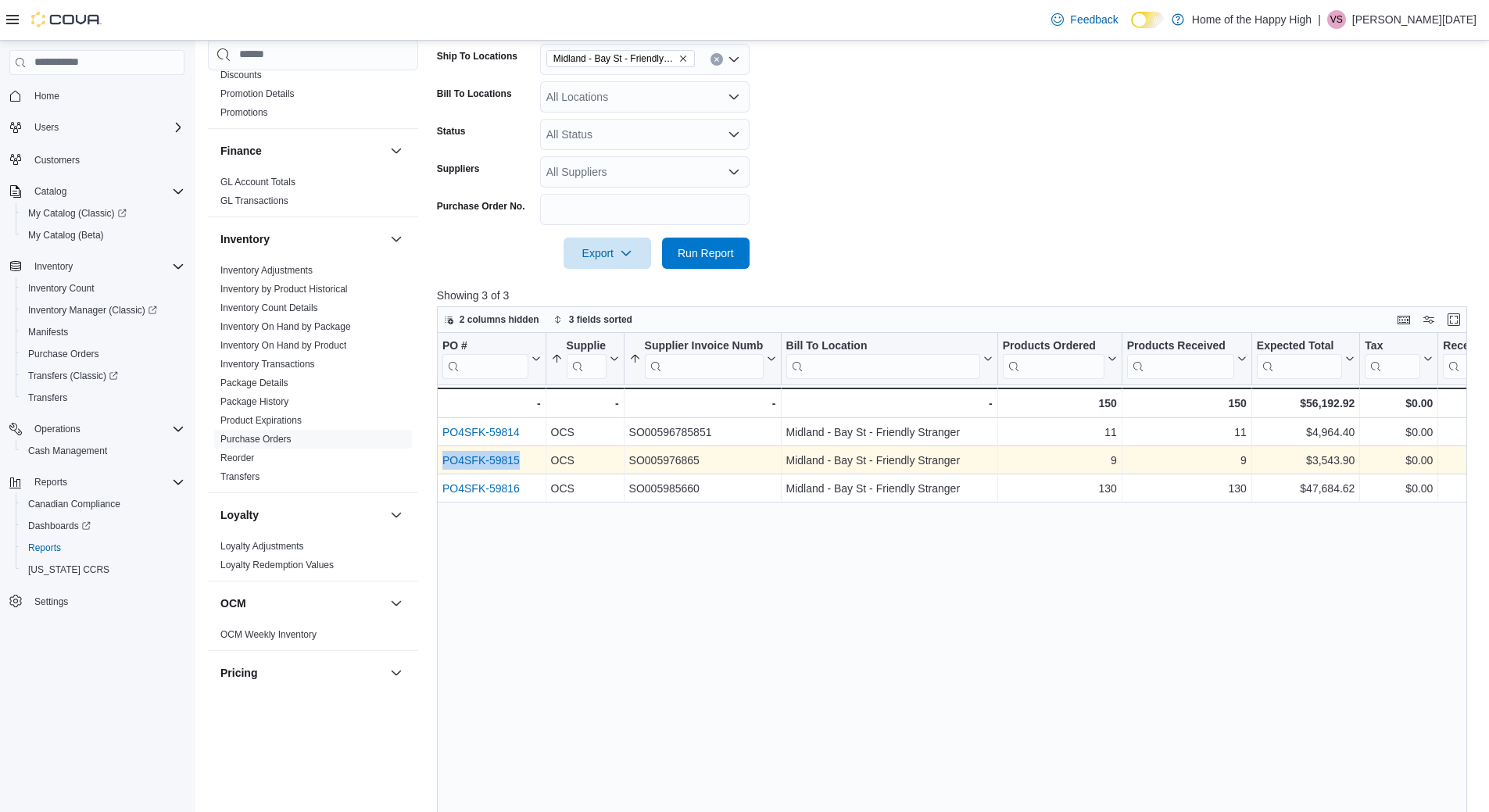
drag, startPoint x: 524, startPoint y: 459, endPoint x: 440, endPoint y: 457, distance: 84.0
click at [440, 457] on div "PO4SFK-59815 - PO # URL, column 1, row 2" at bounding box center [491, 460] width 109 height 29
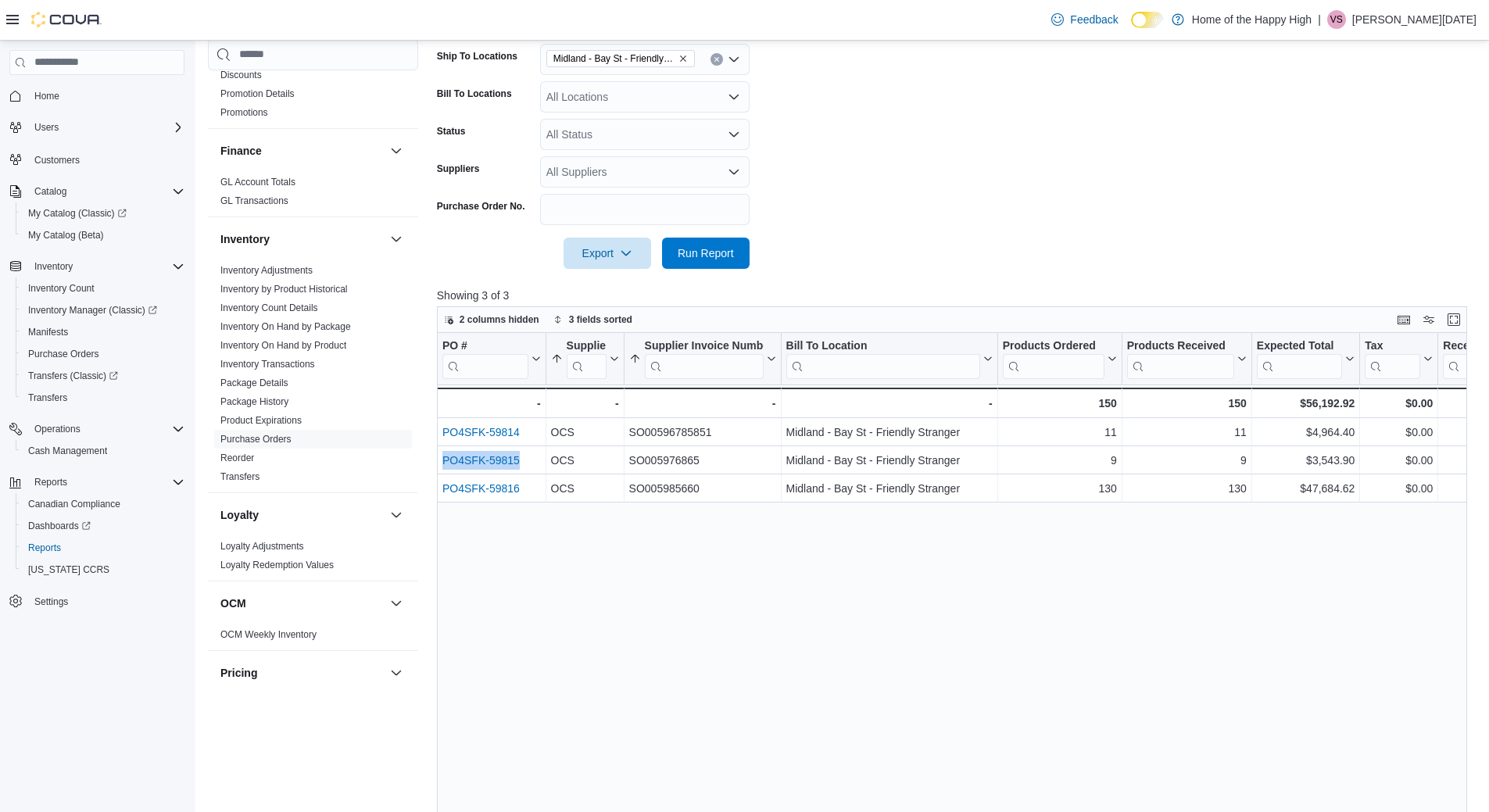
copy link "PO4SFK-59815"
click at [1080, 268] on div at bounding box center [957, 277] width 1042 height 19
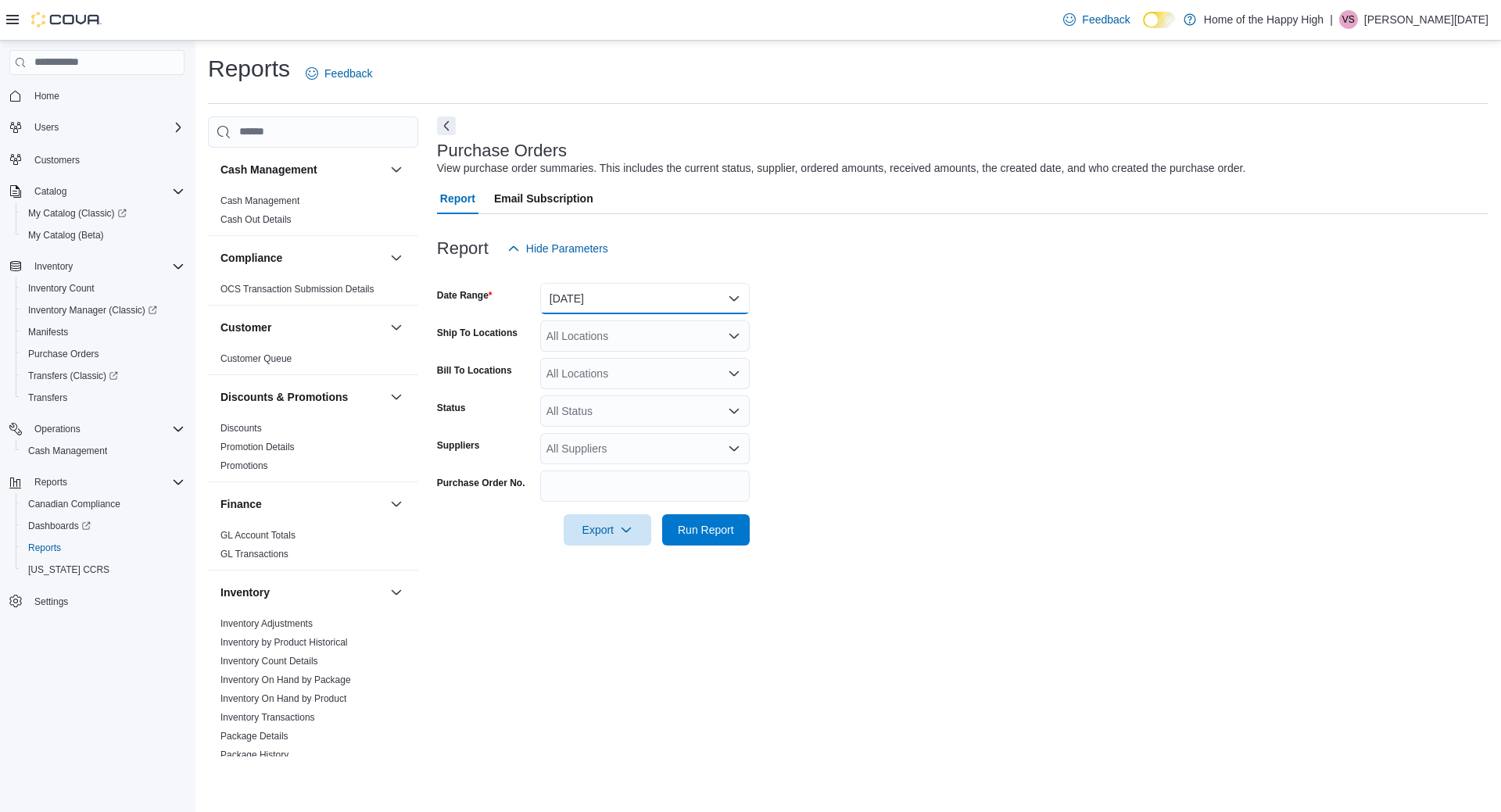
click at [617, 303] on button "[DATE]" at bounding box center [644, 299] width 210 height 31
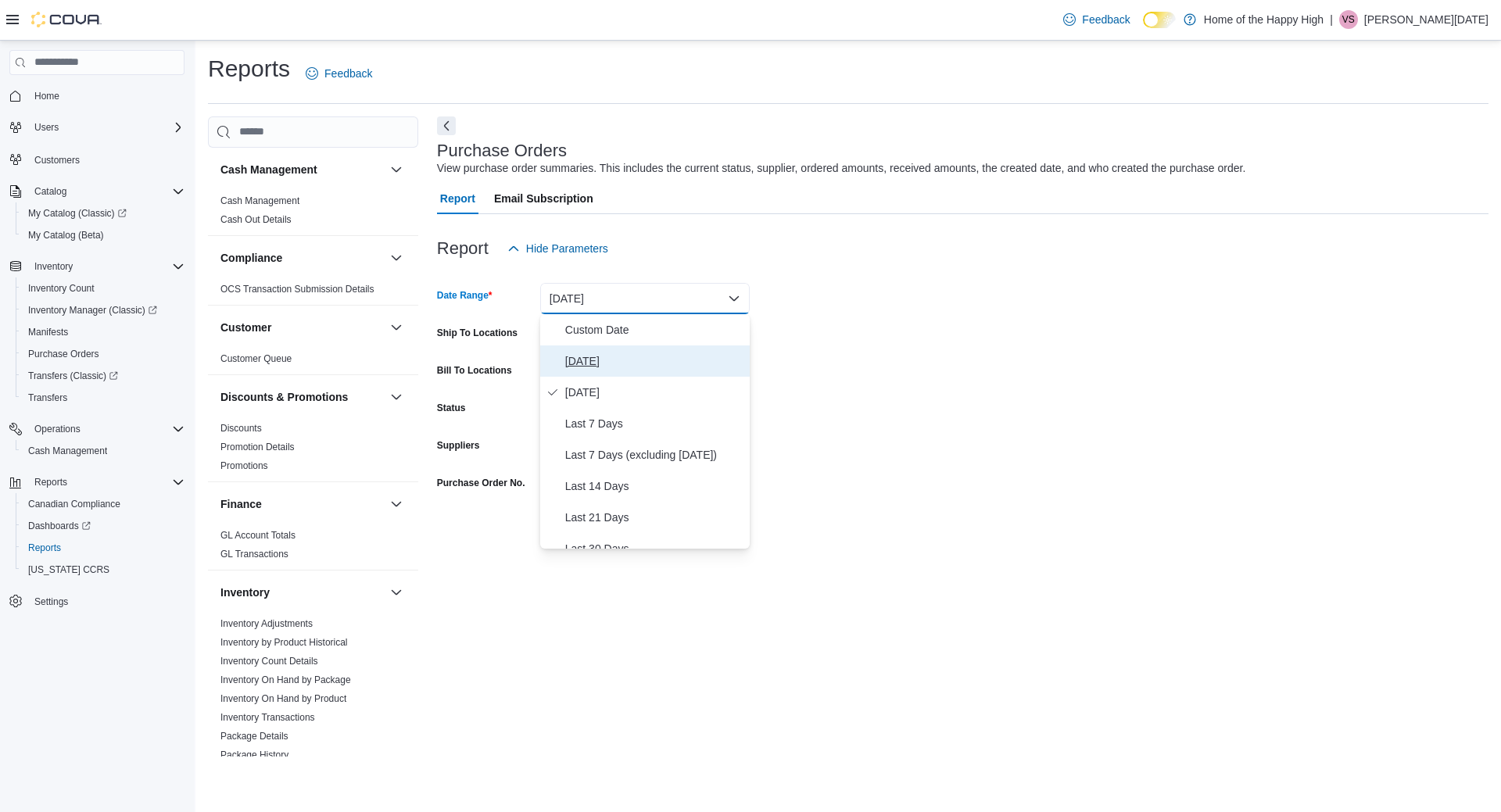
click at [597, 361] on span "[DATE]" at bounding box center [654, 361] width 178 height 19
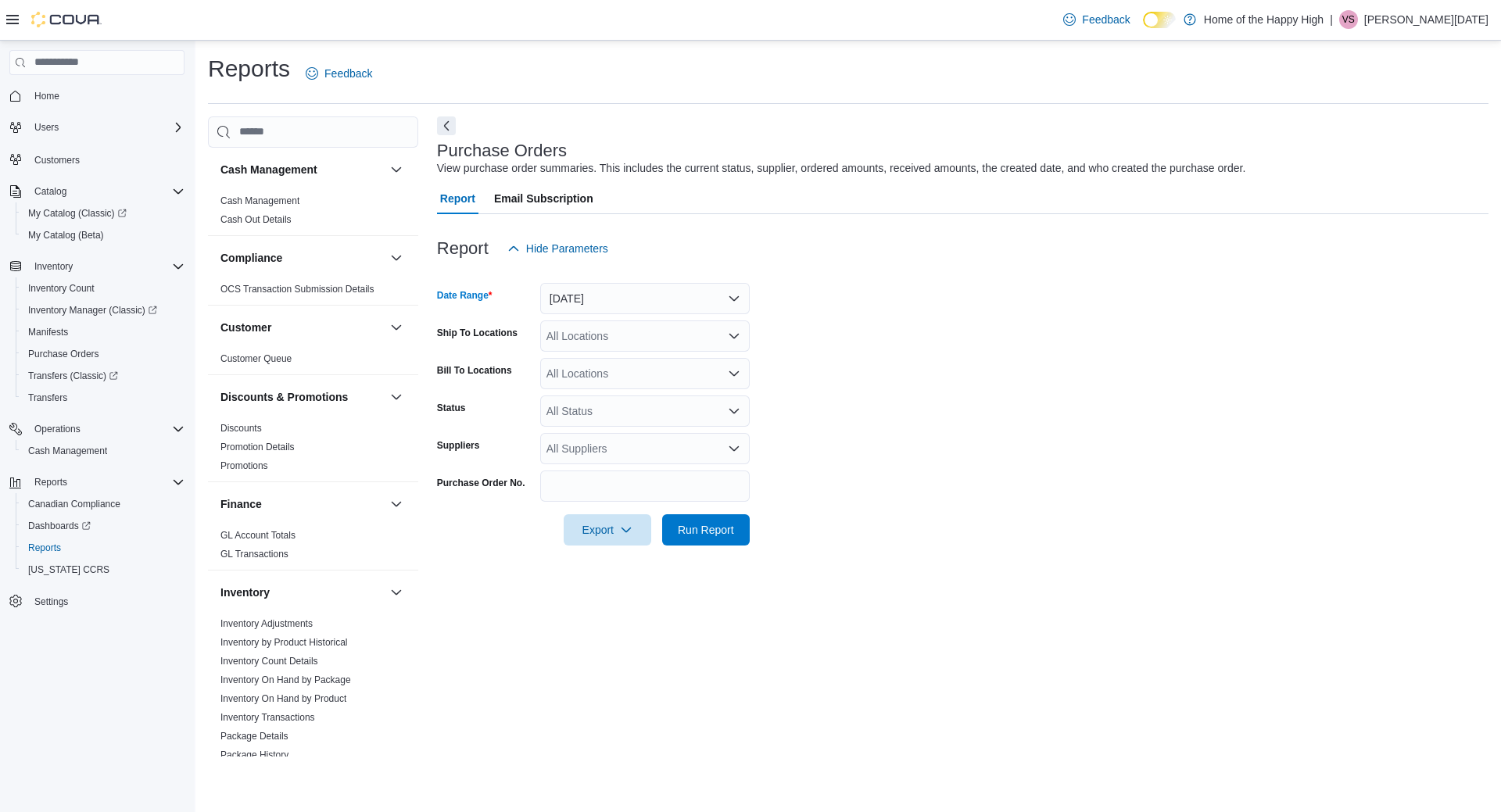
click at [577, 339] on div "All Locations" at bounding box center [644, 336] width 210 height 31
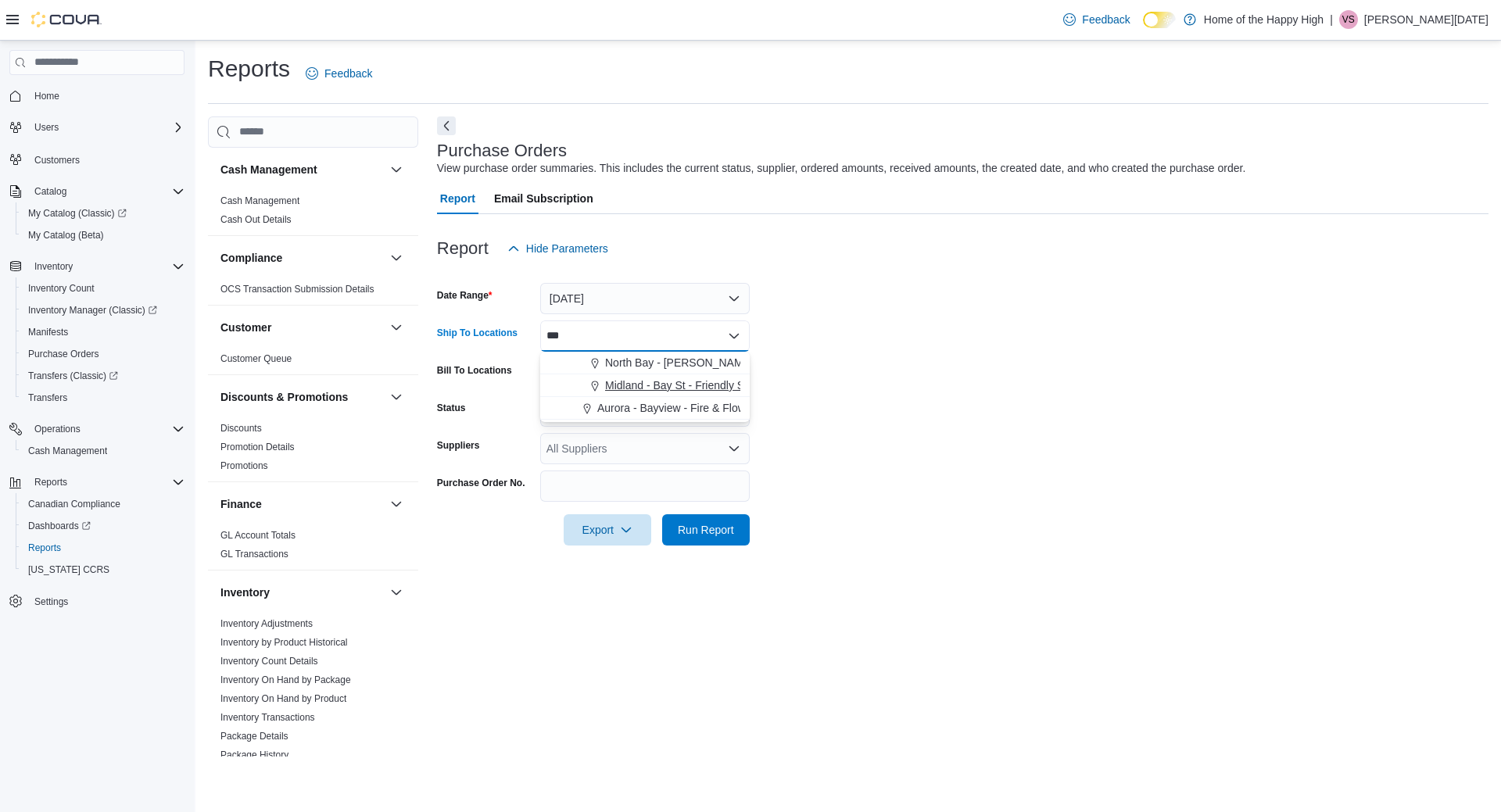
type input "***"
click at [654, 384] on span "Midland - Bay St - Friendly Stranger" at bounding box center [691, 385] width 174 height 16
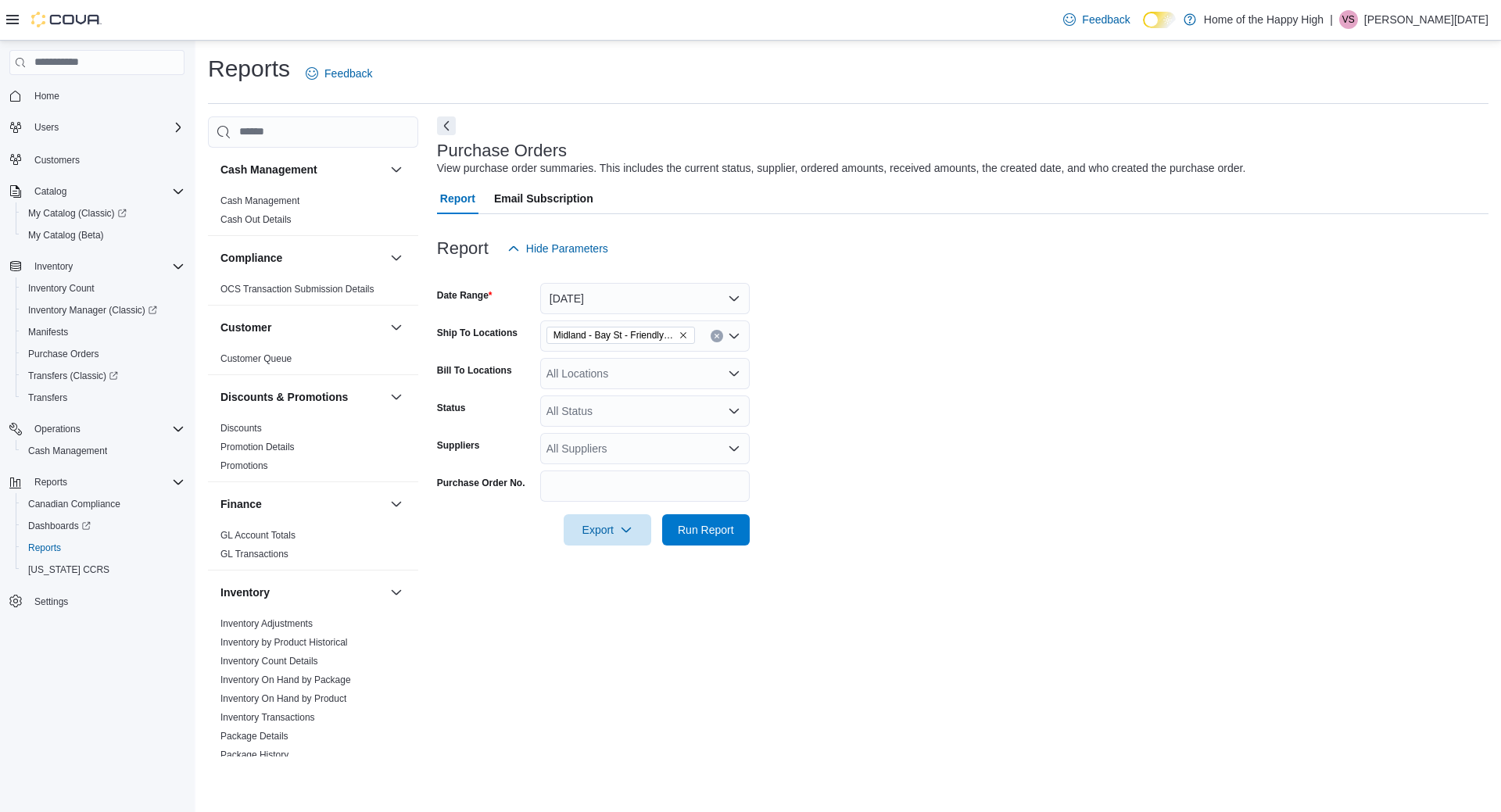
click at [1022, 458] on form "Date Range [DATE] Ship To Locations [GEOGRAPHIC_DATA] - [GEOGRAPHIC_DATA] - Fri…" at bounding box center [962, 405] width 1051 height 281
click at [733, 531] on span "Run Report" at bounding box center [705, 529] width 56 height 16
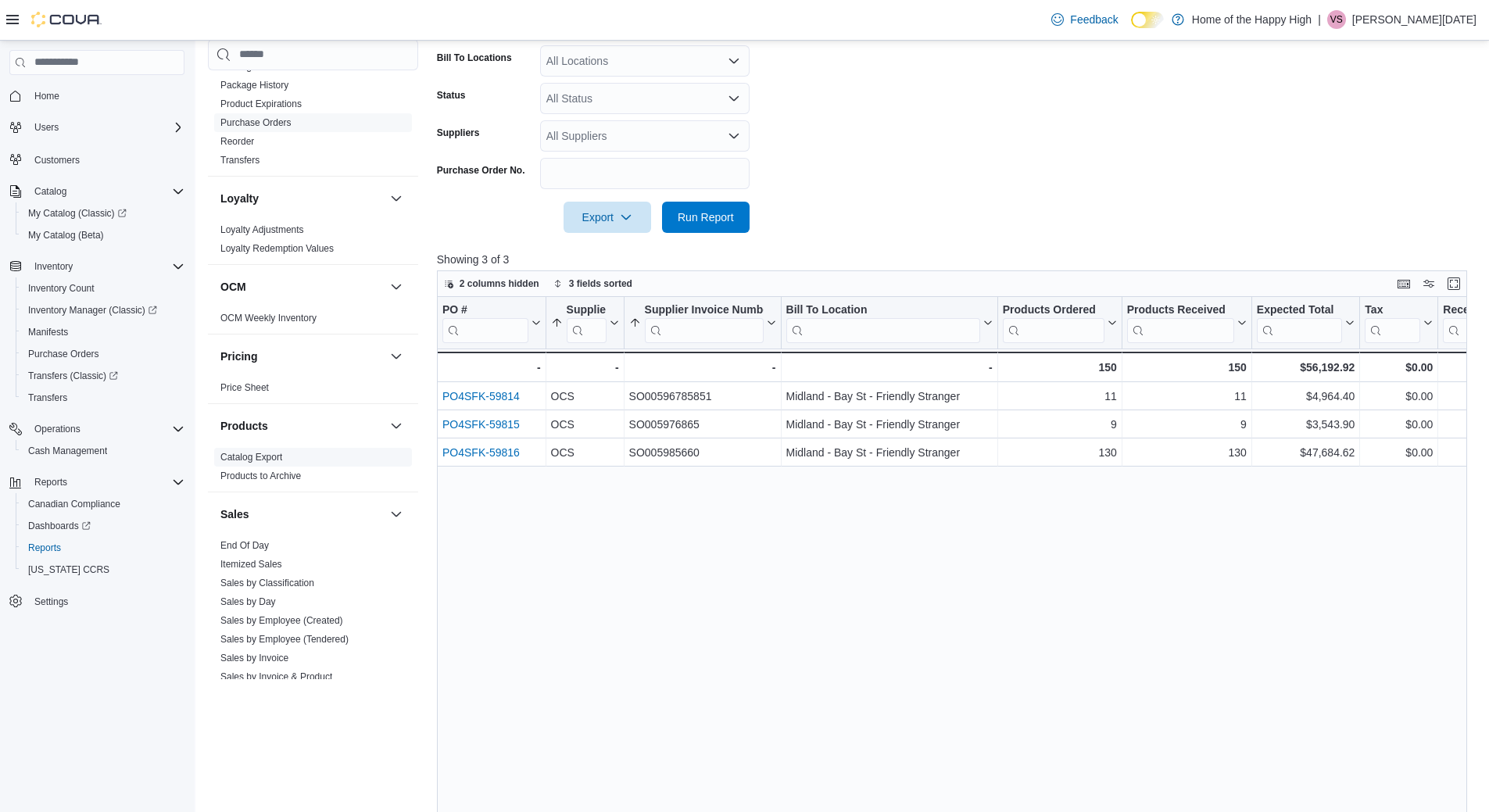
scroll to position [703, 0]
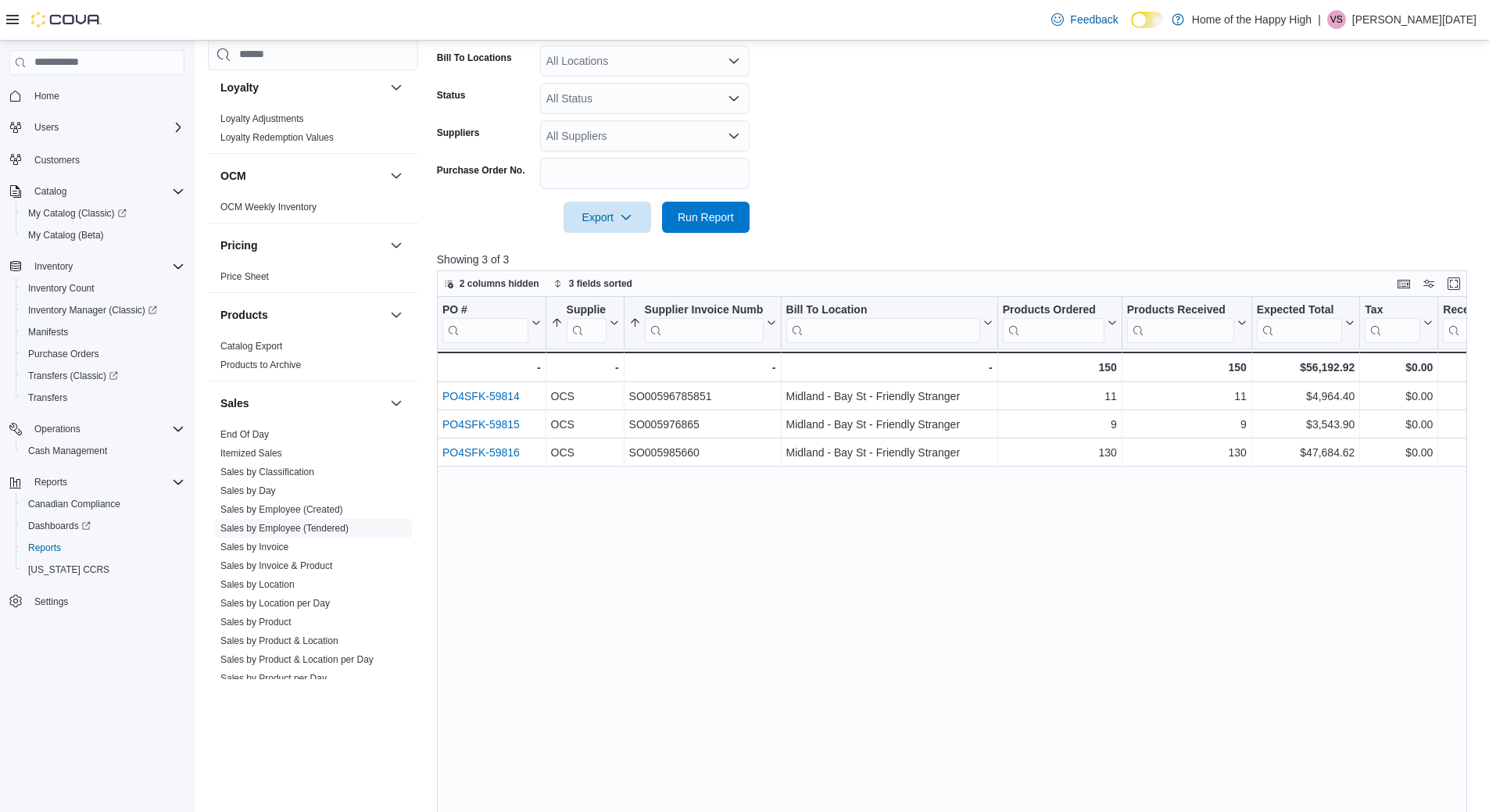
click at [334, 530] on link "Sales by Employee (Tendered)" at bounding box center [284, 528] width 128 height 11
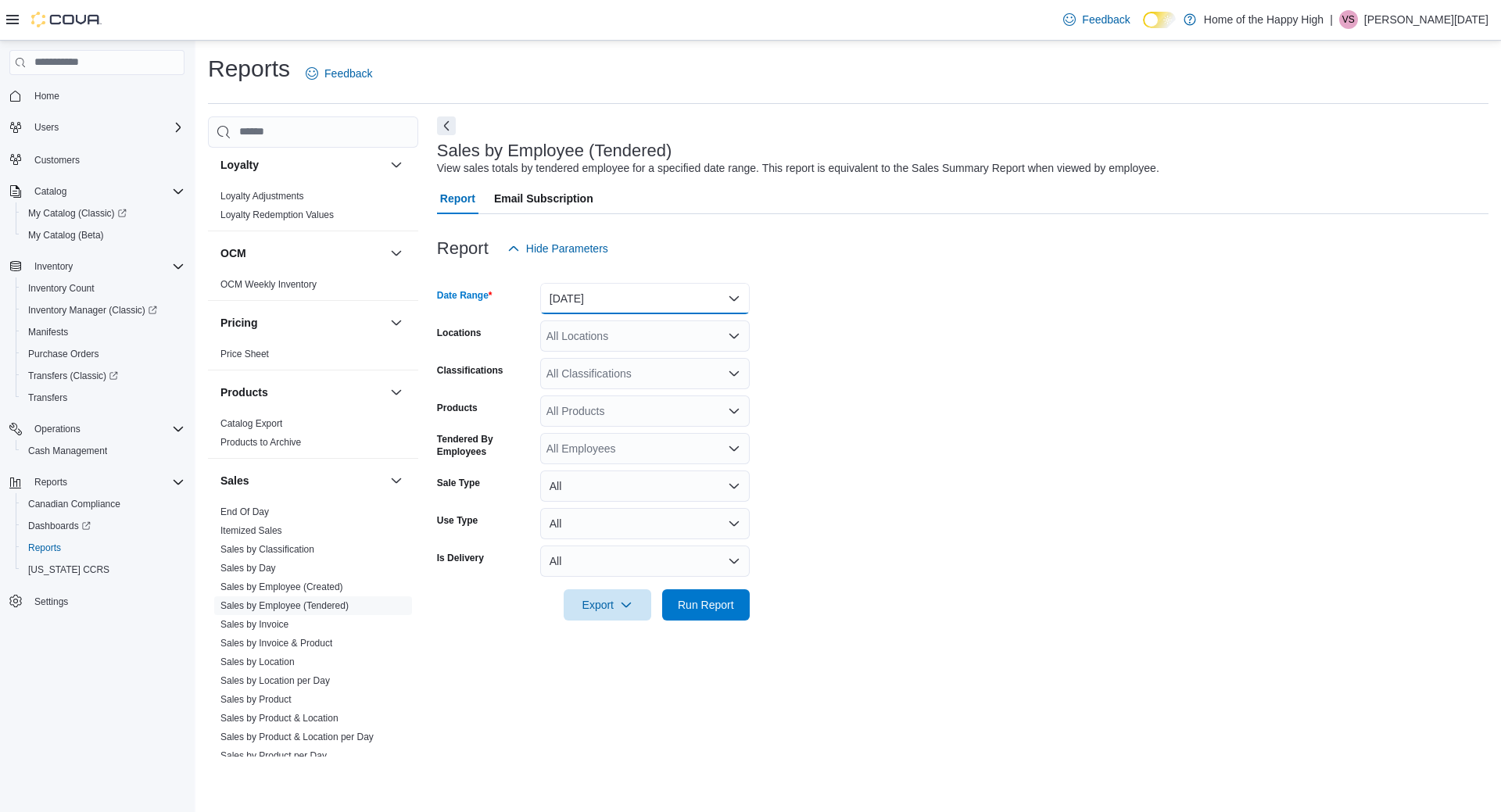
click at [625, 295] on button "[DATE]" at bounding box center [644, 299] width 210 height 31
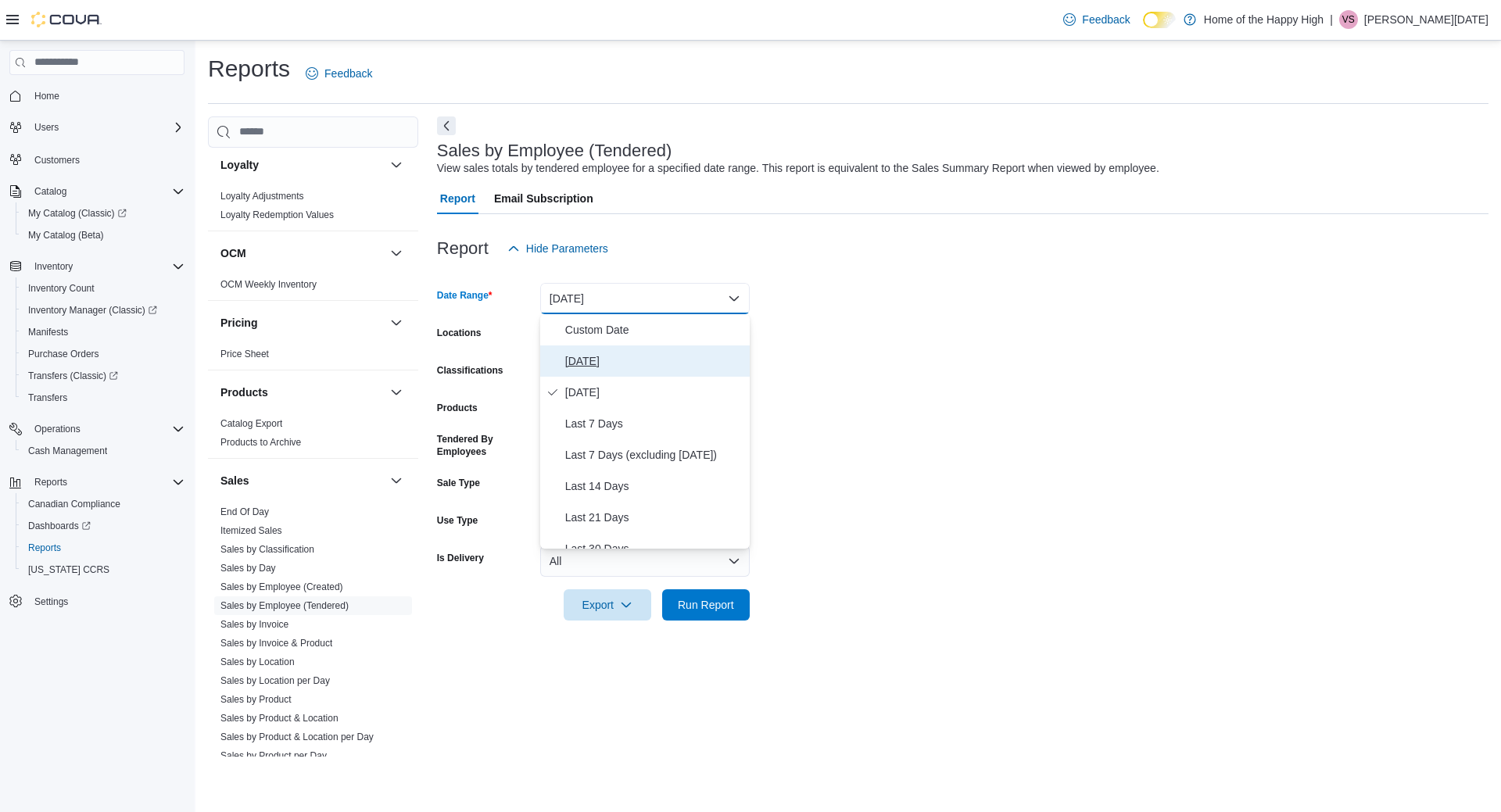
click at [586, 354] on span "[DATE]" at bounding box center [654, 361] width 178 height 19
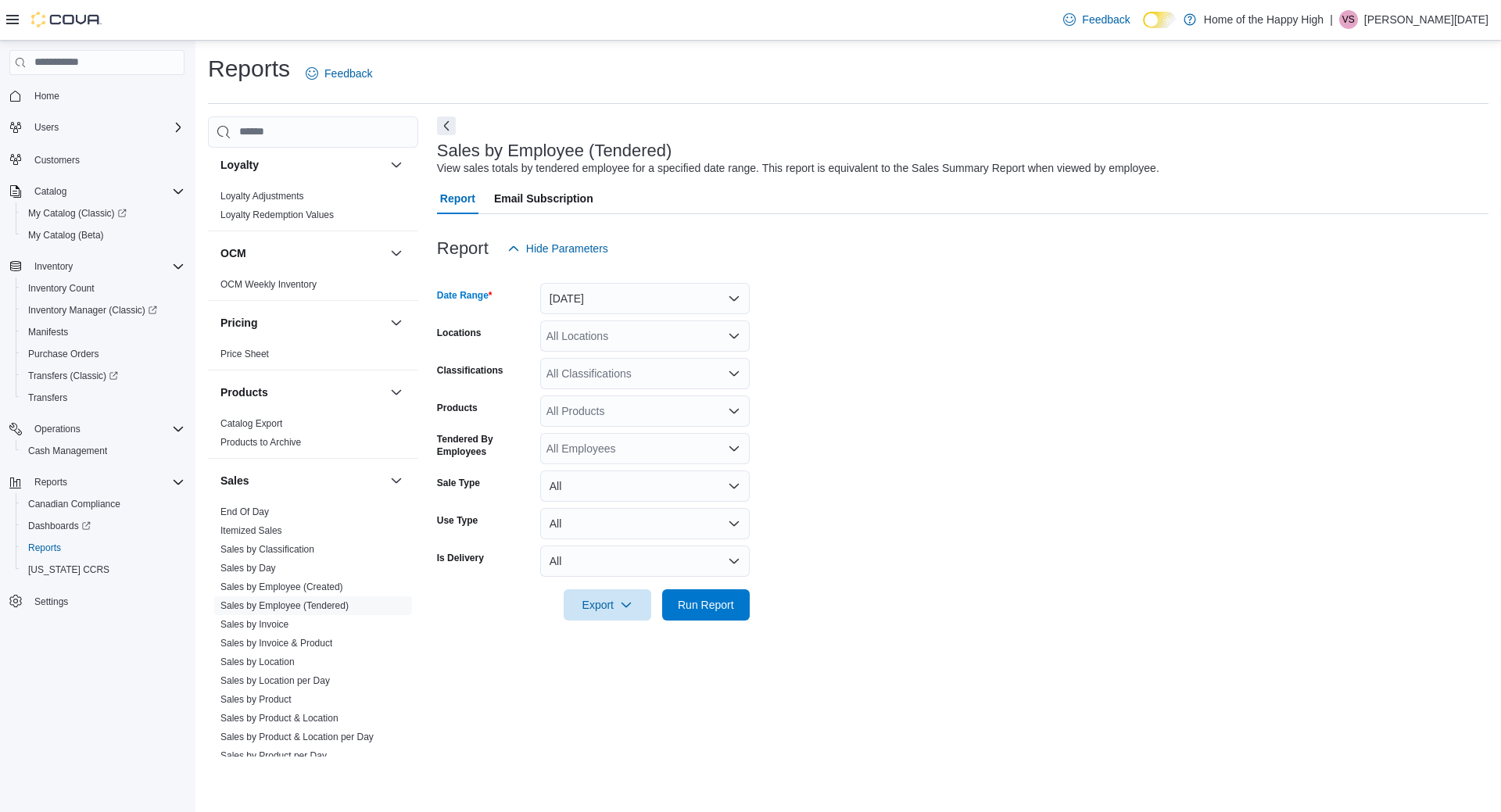
click at [599, 332] on div "All Locations" at bounding box center [644, 336] width 210 height 31
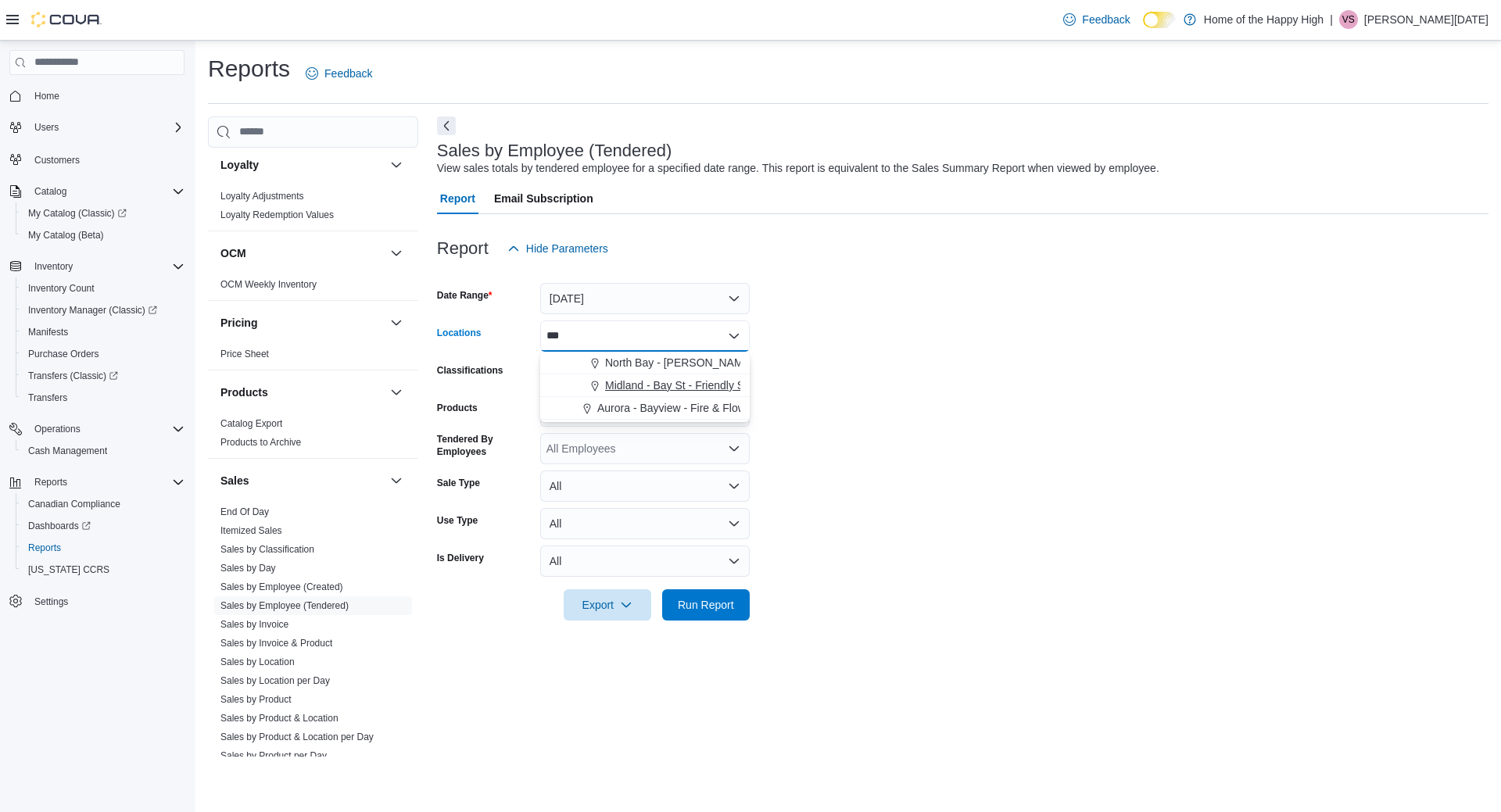
type input "***"
click at [597, 383] on icon "Choose from the following options" at bounding box center [595, 385] width 13 height 13
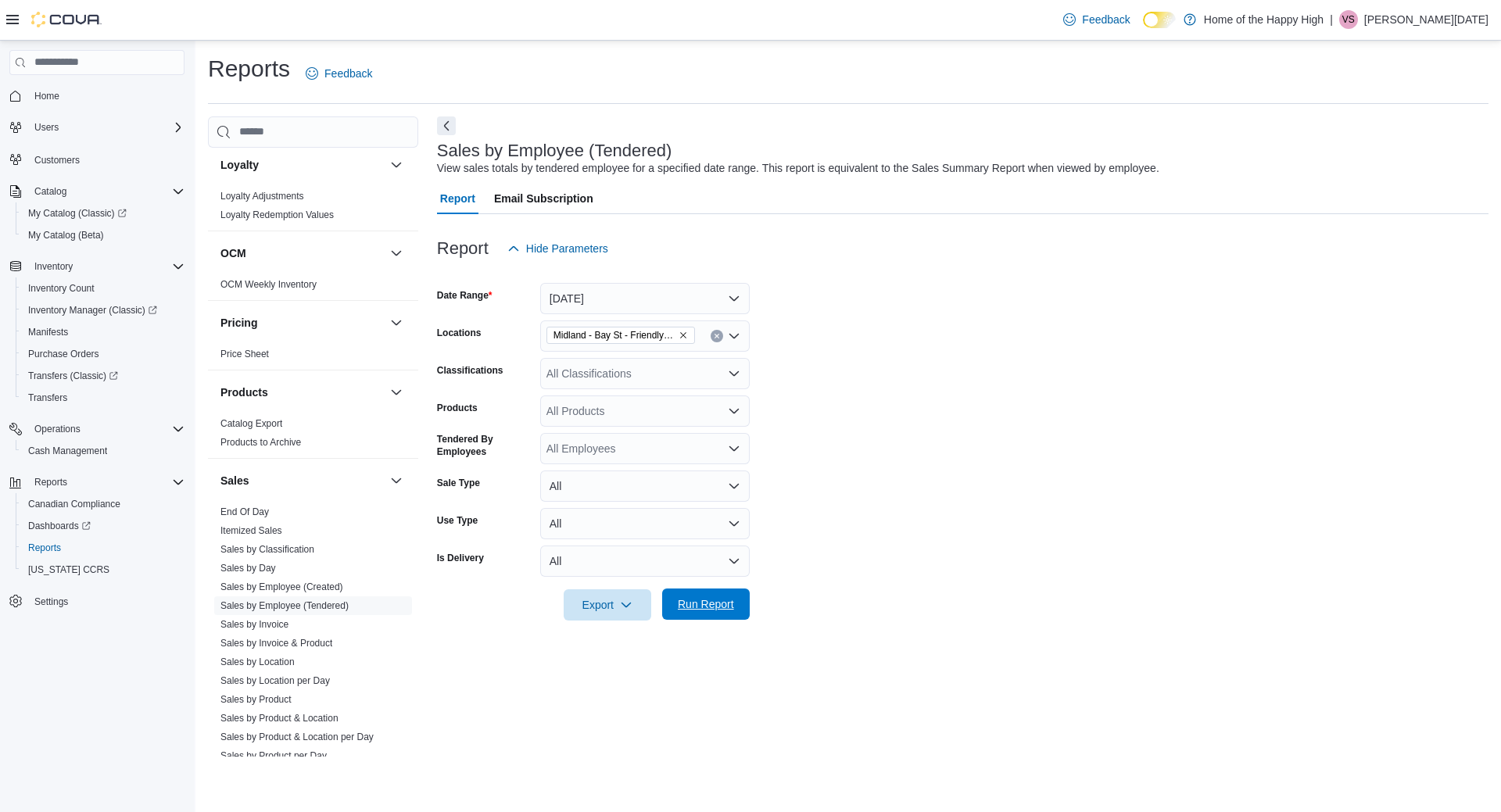
click at [706, 601] on span "Run Report" at bounding box center [705, 605] width 56 height 16
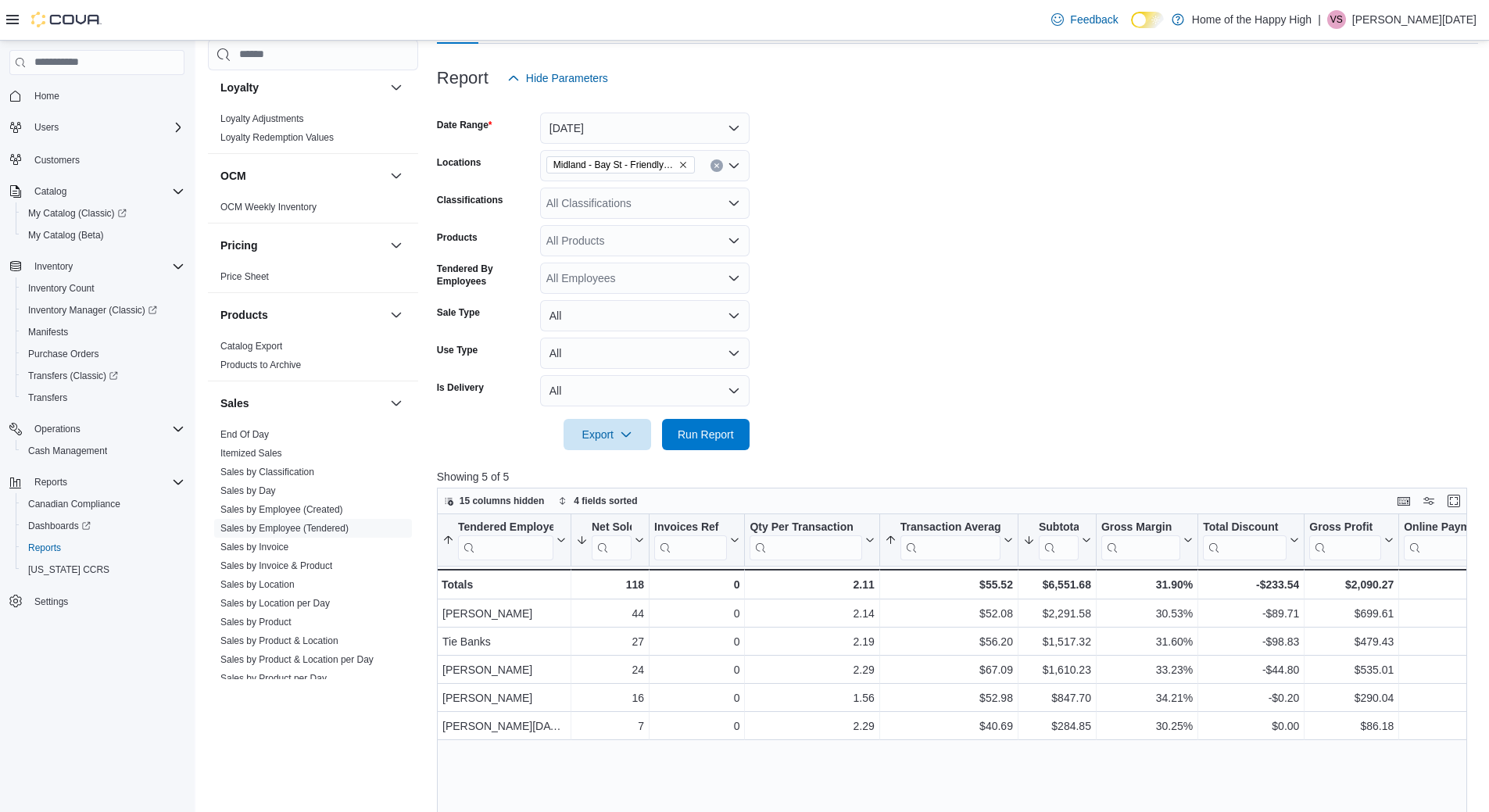
scroll to position [234, 0]
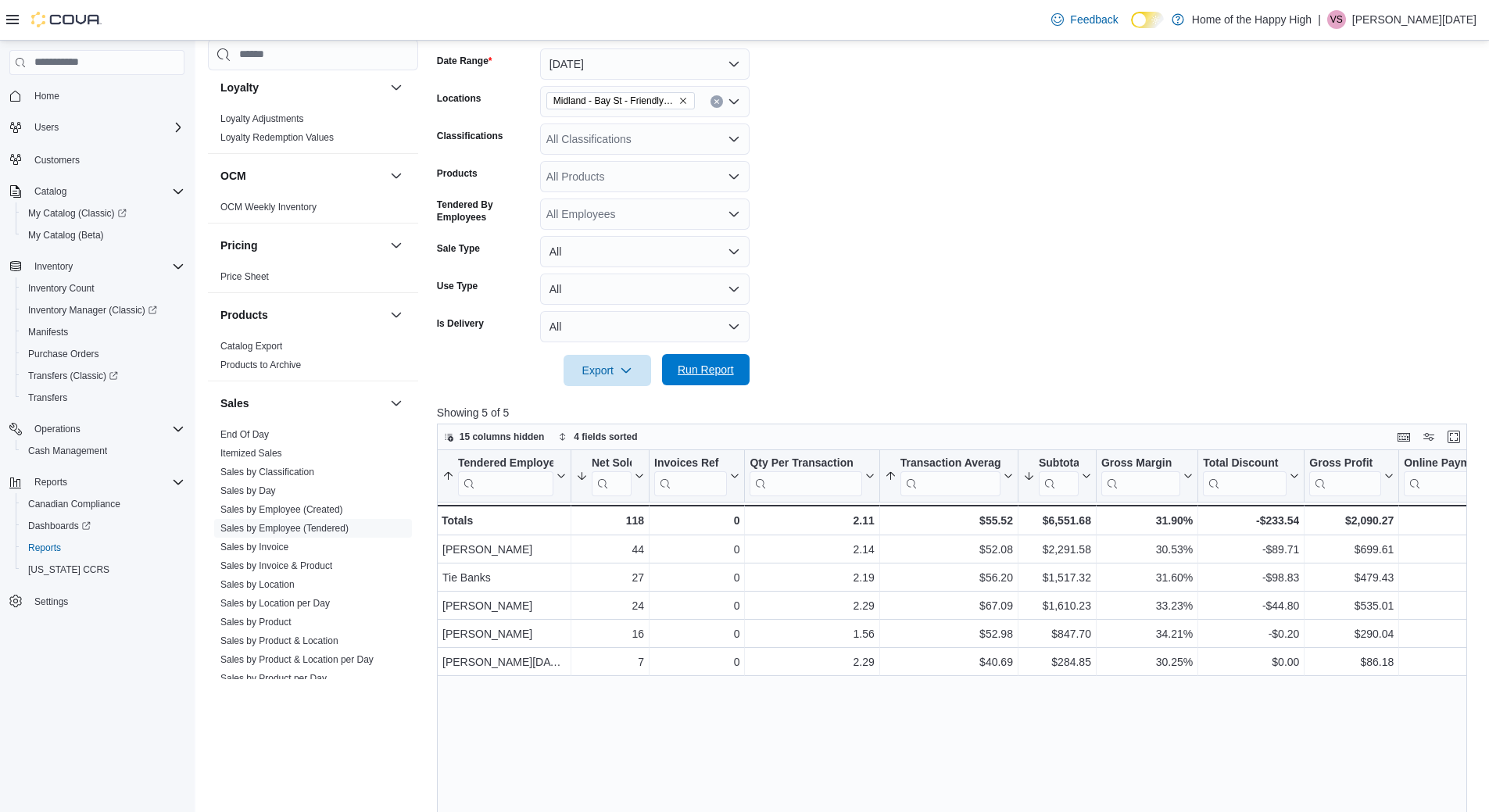
click at [723, 368] on span "Run Report" at bounding box center [705, 370] width 56 height 16
click at [725, 364] on span "Run Report" at bounding box center [705, 370] width 56 height 16
click at [638, 67] on button "[DATE]" at bounding box center [644, 64] width 209 height 31
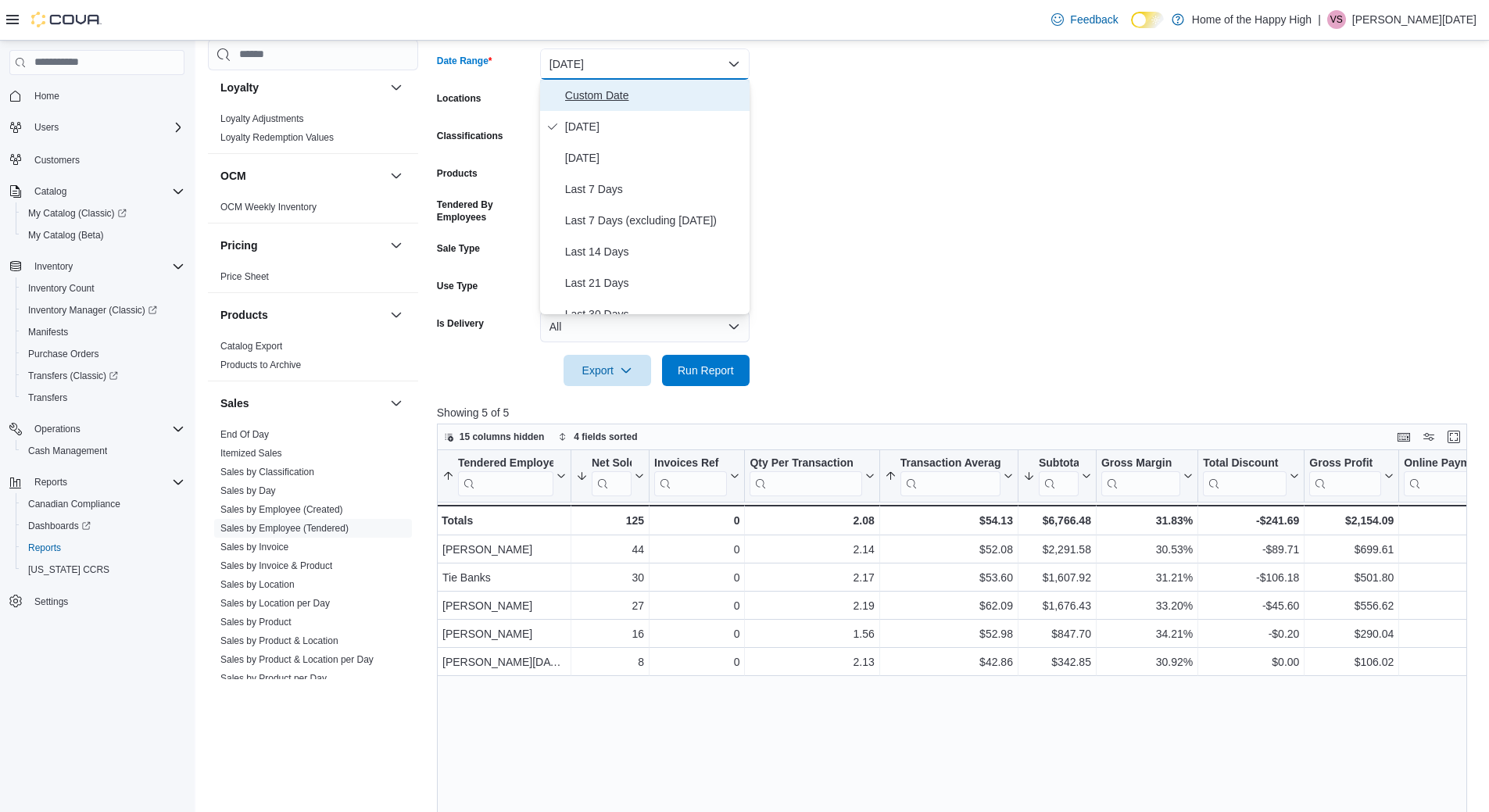
click at [608, 94] on span "Custom Date" at bounding box center [654, 94] width 178 height 19
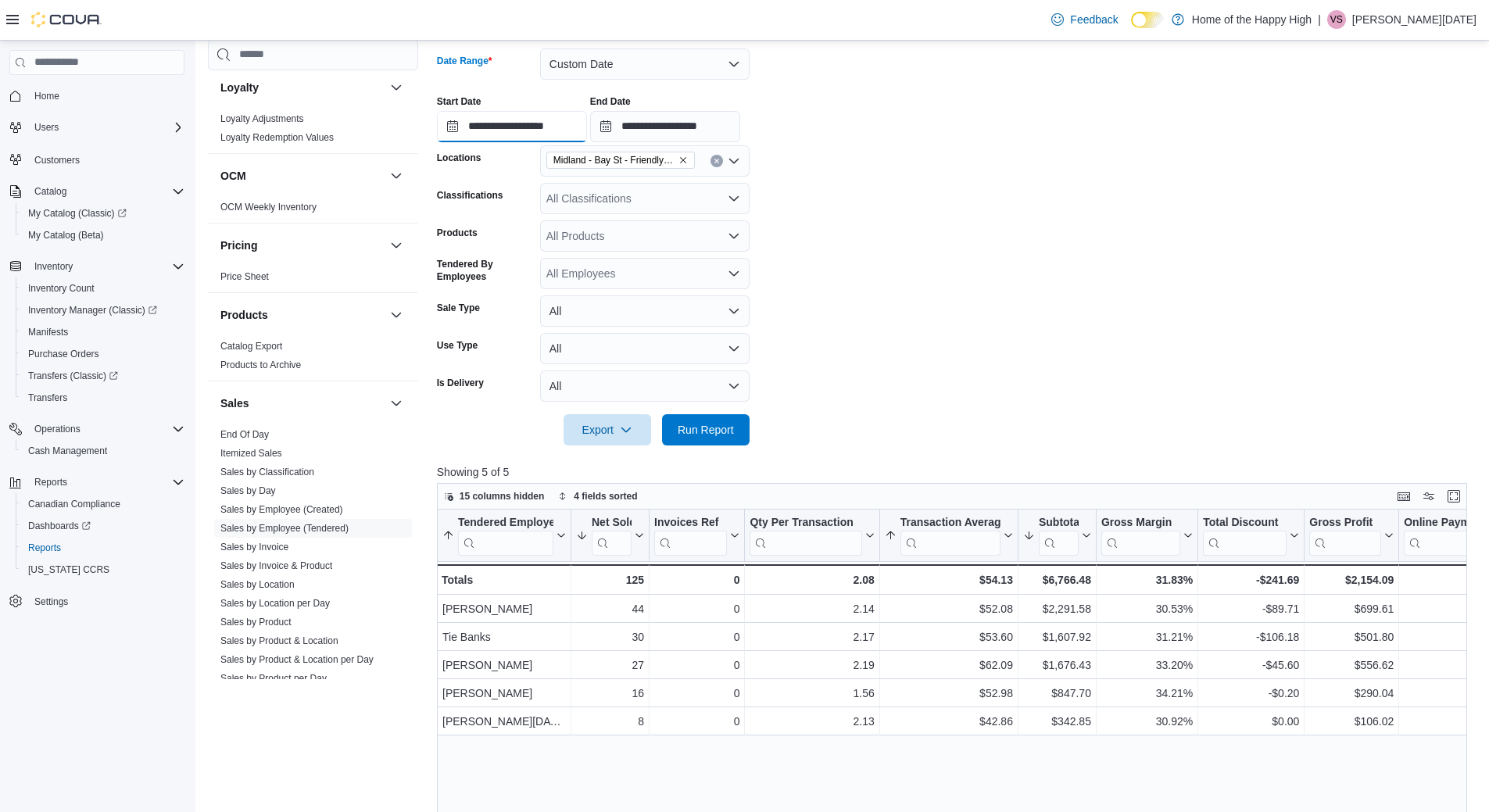
click at [491, 124] on input "**********" at bounding box center [511, 127] width 150 height 31
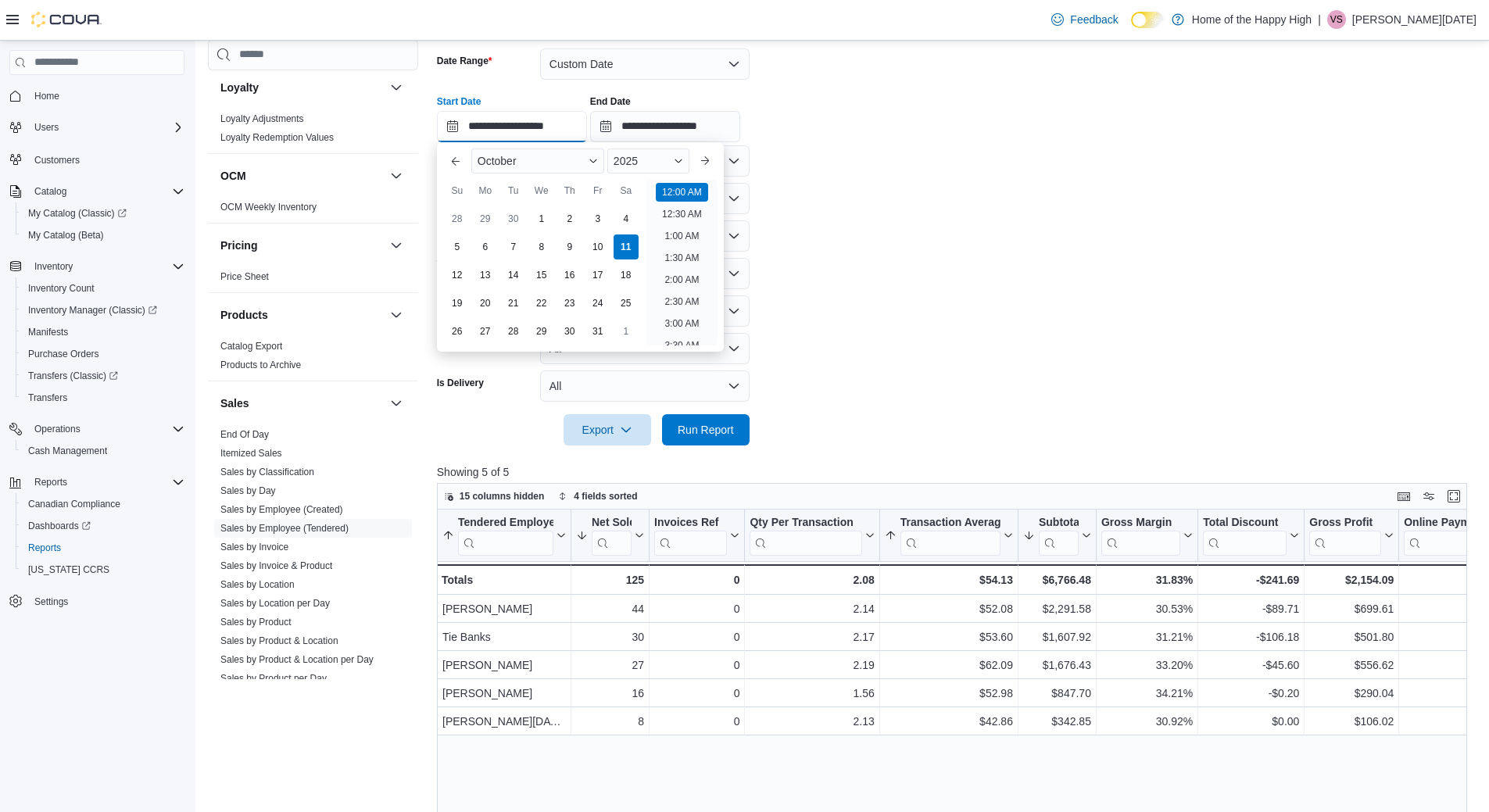
scroll to position [48, 0]
click at [481, 242] on div "6" at bounding box center [485, 247] width 28 height 28
type input "**********"
click at [1028, 261] on form "**********" at bounding box center [957, 237] width 1042 height 416
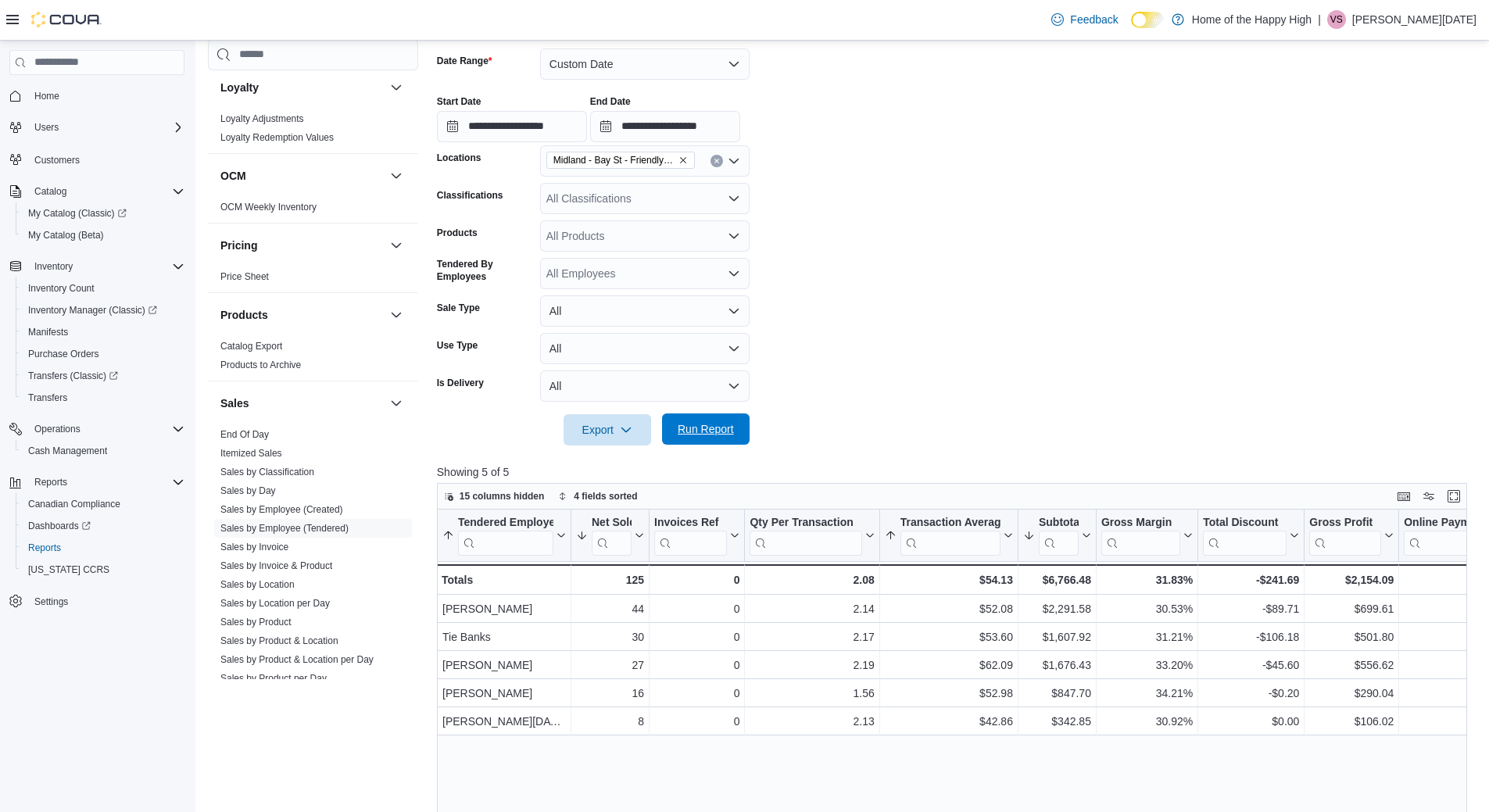
click at [698, 429] on span "Run Report" at bounding box center [705, 429] width 56 height 16
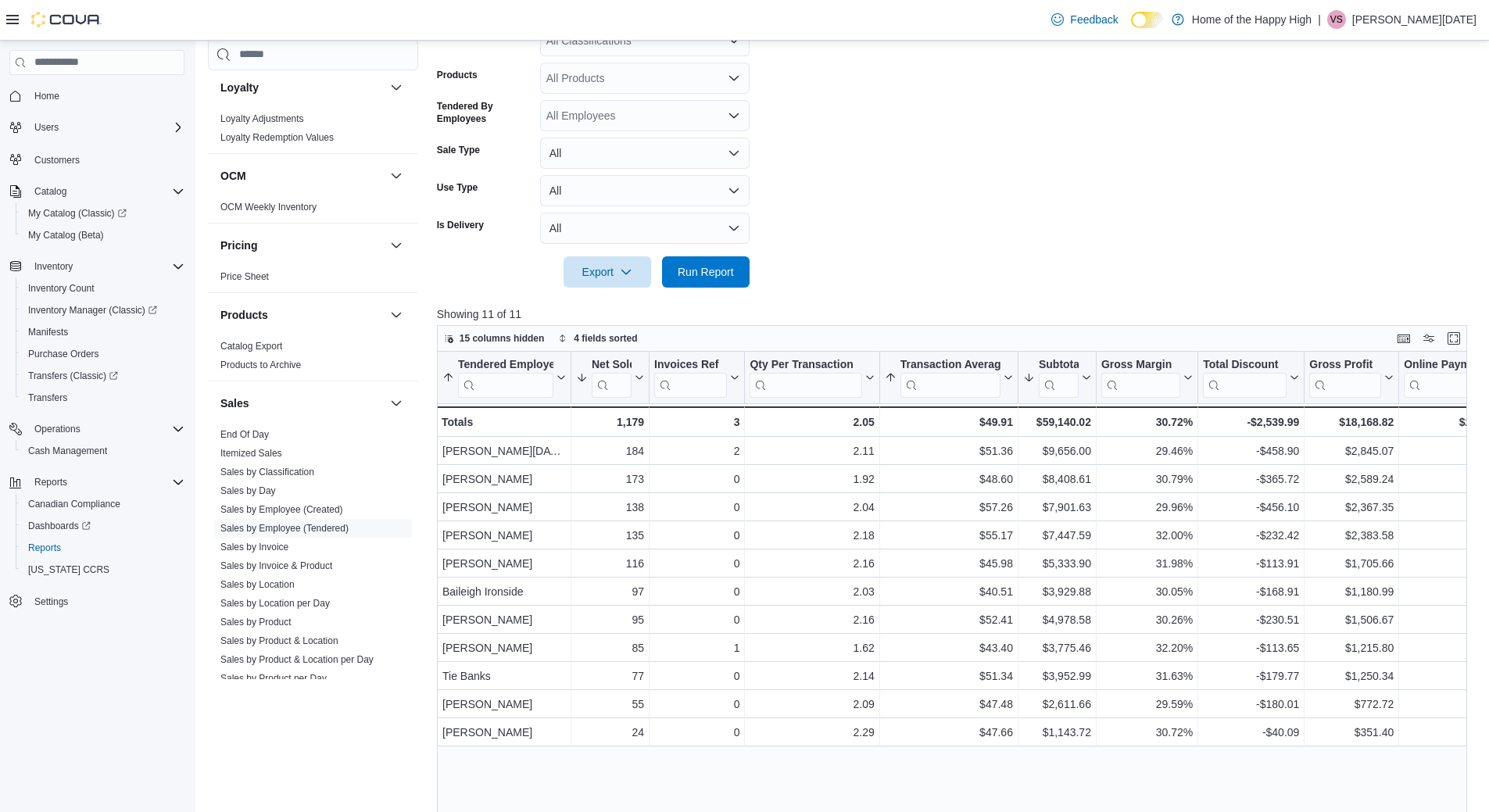
scroll to position [390, 0]
